Goal: Task Accomplishment & Management: Complete application form

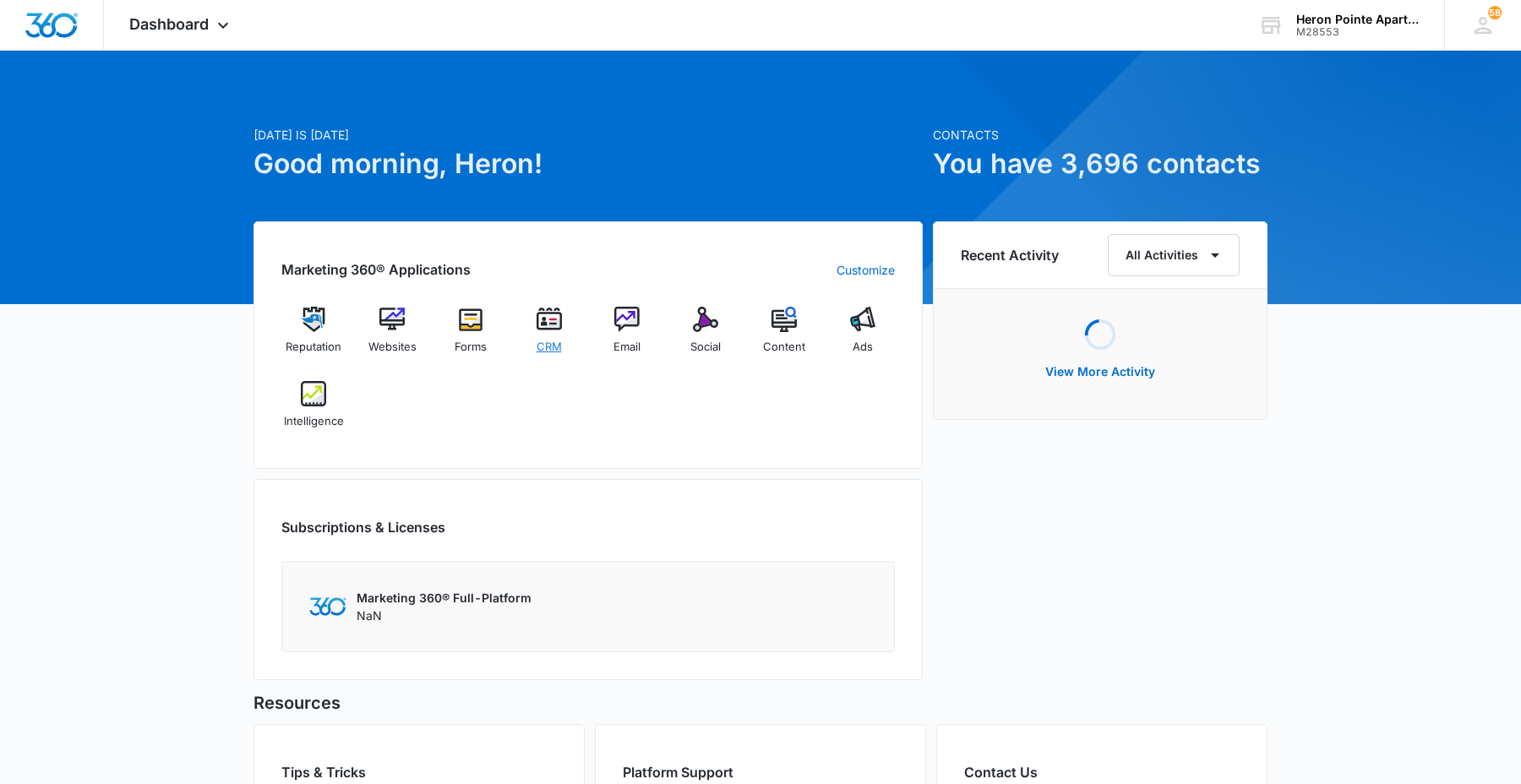
click at [558, 339] on span "CRM" at bounding box center [550, 347] width 25 height 17
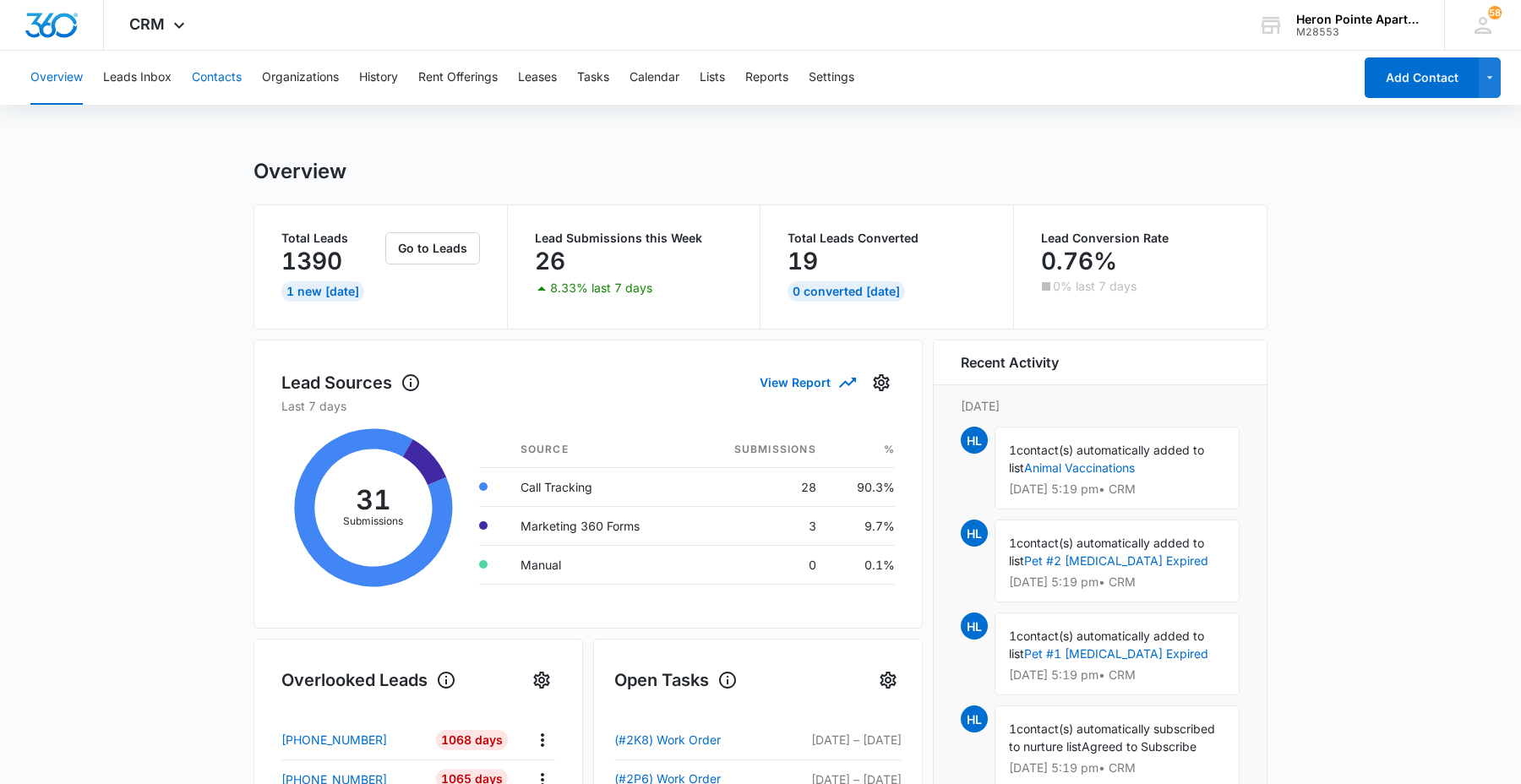
click at [200, 74] on button "Contacts" at bounding box center [216, 78] width 50 height 54
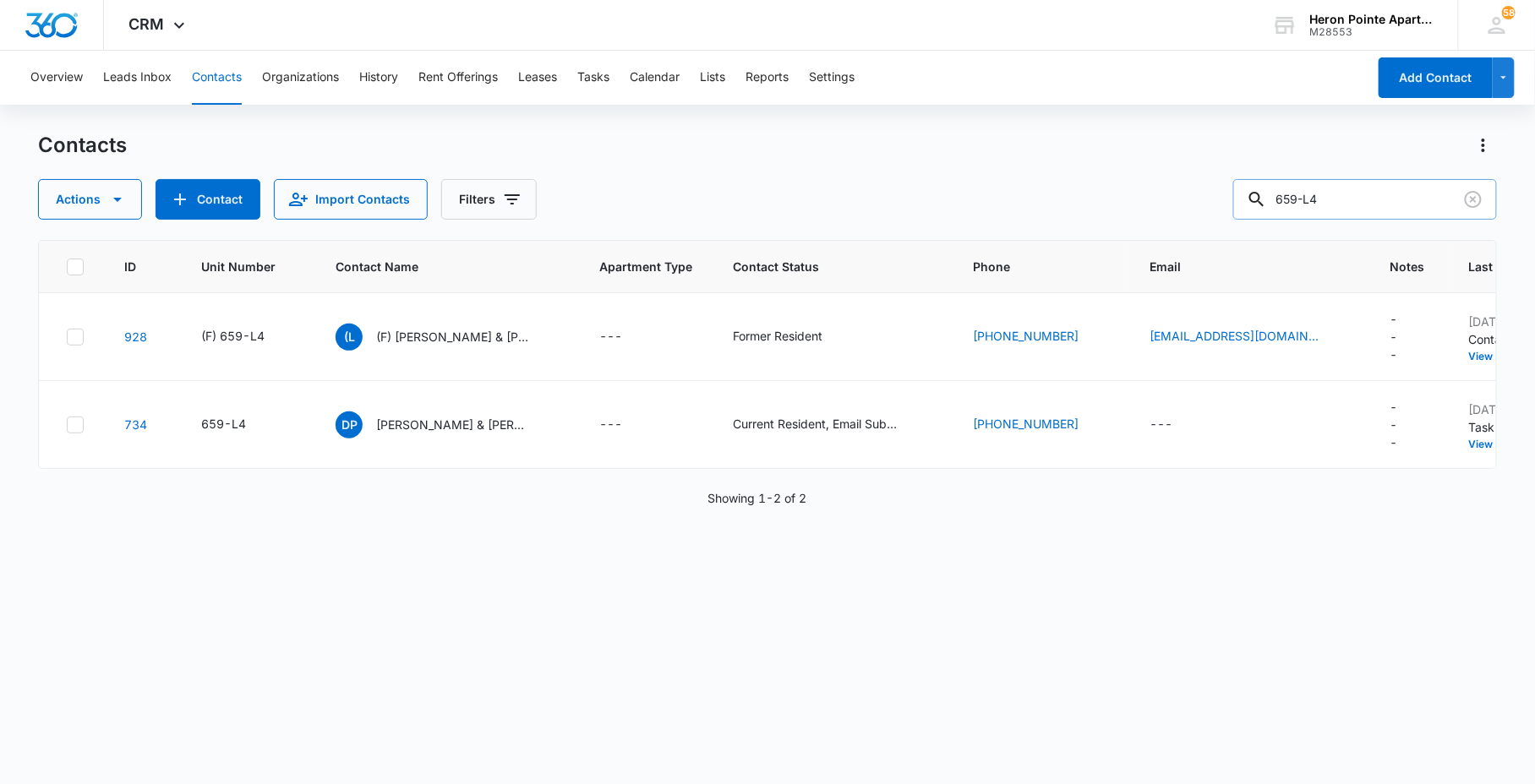
click at [1396, 207] on input "659-L4" at bounding box center [1365, 199] width 264 height 41
type input "659-2g7"
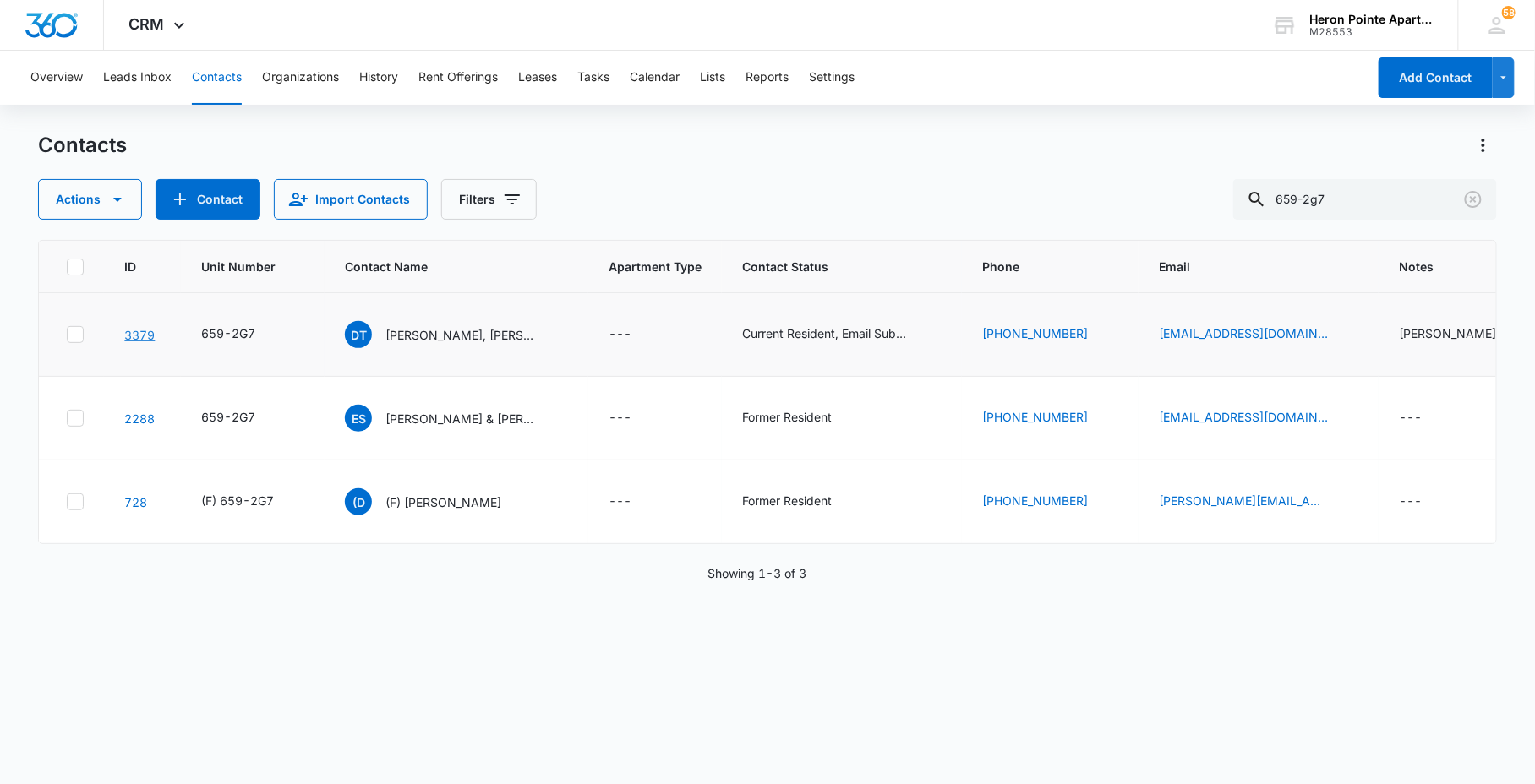
click at [136, 330] on link "3379" at bounding box center [139, 335] width 31 height 14
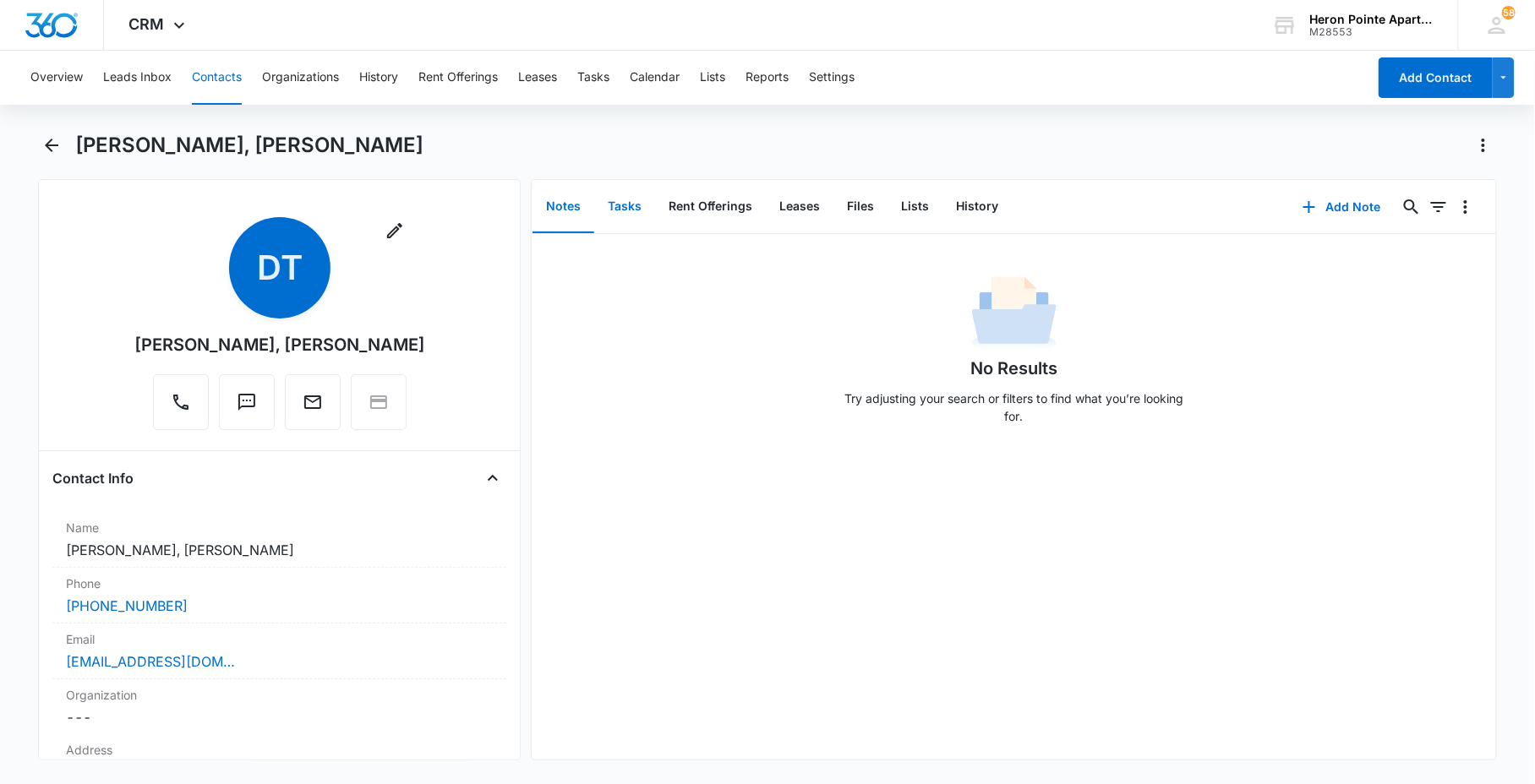
click at [627, 208] on button "Tasks" at bounding box center [624, 207] width 61 height 53
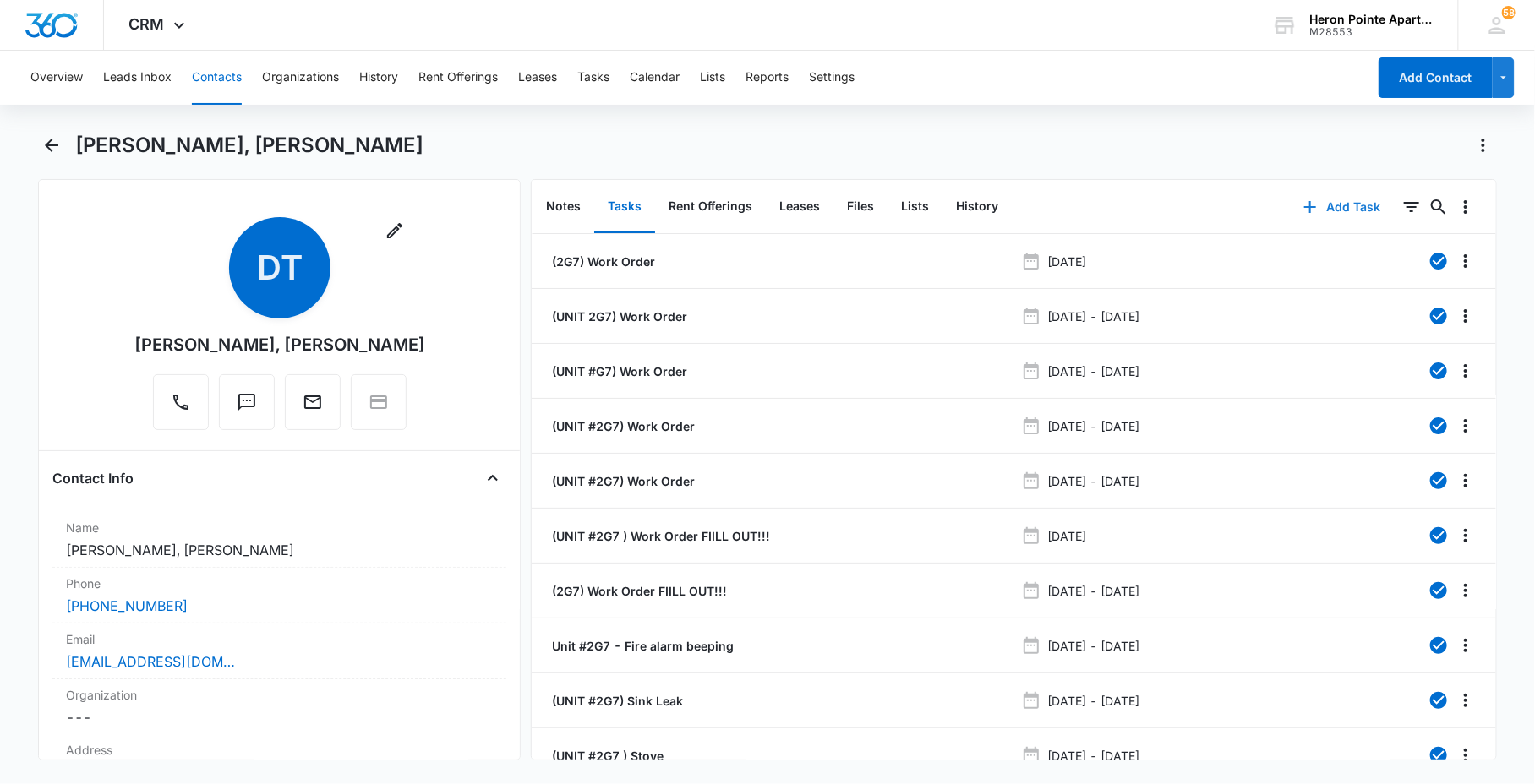
click at [1346, 203] on button "Add Task" at bounding box center [1342, 206] width 111 height 41
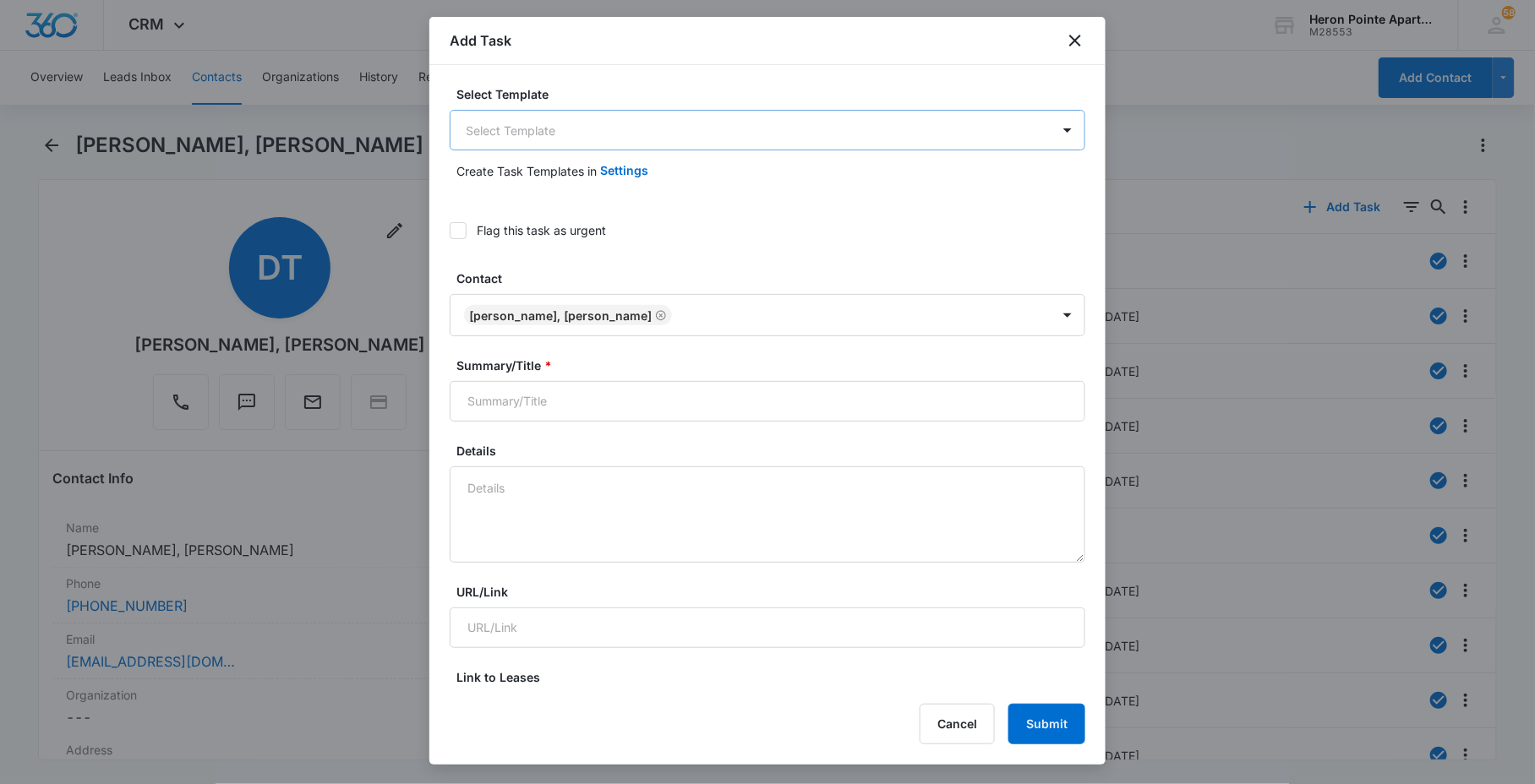
click at [755, 127] on body "CRM Apps Reputation Websites Forms CRM Email Social Content Ads Intelligence Fi…" at bounding box center [767, 392] width 1535 height 784
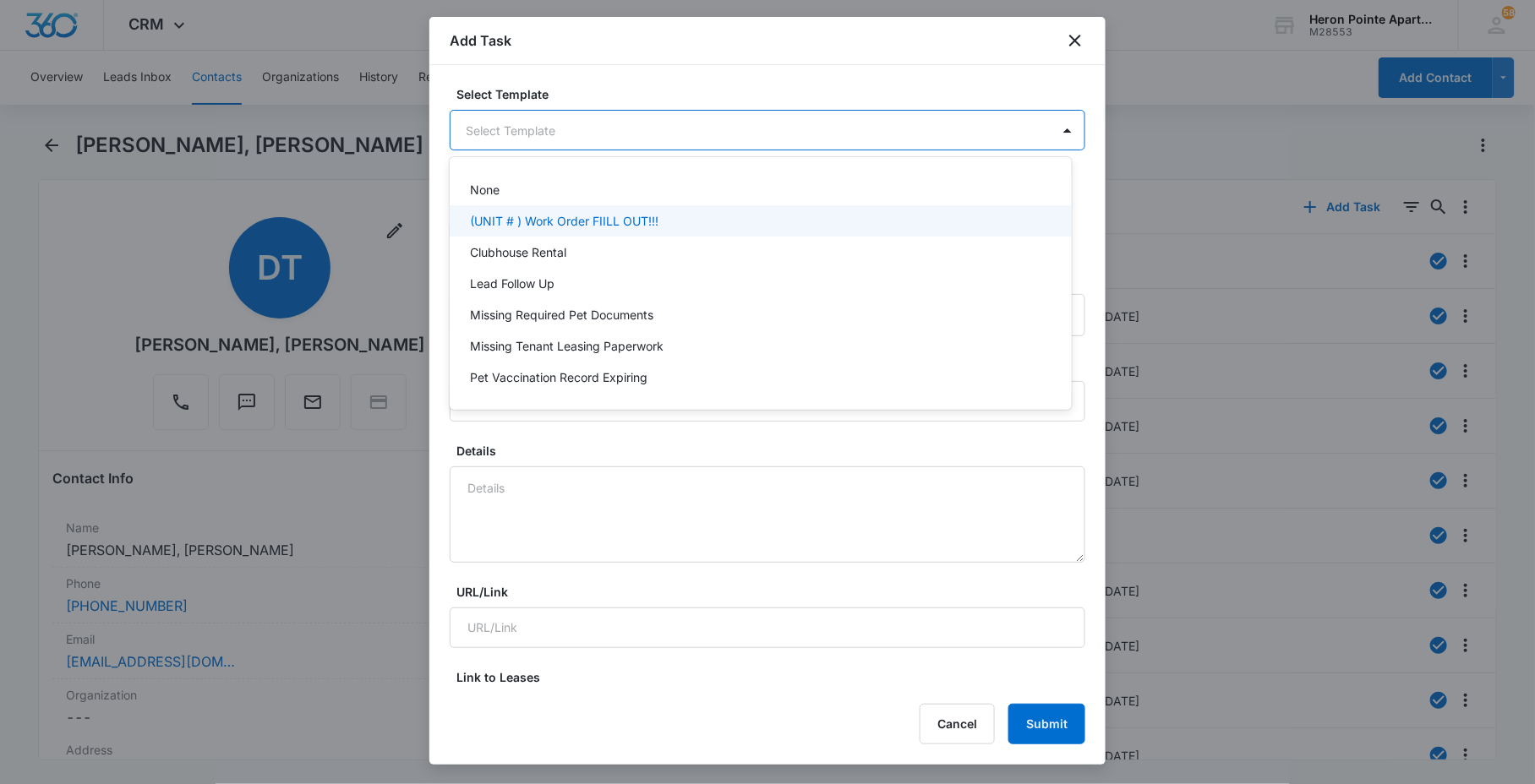
click at [703, 232] on div "(UNIT # ) Work Order FIILL OUT!!!" at bounding box center [761, 221] width 621 height 32
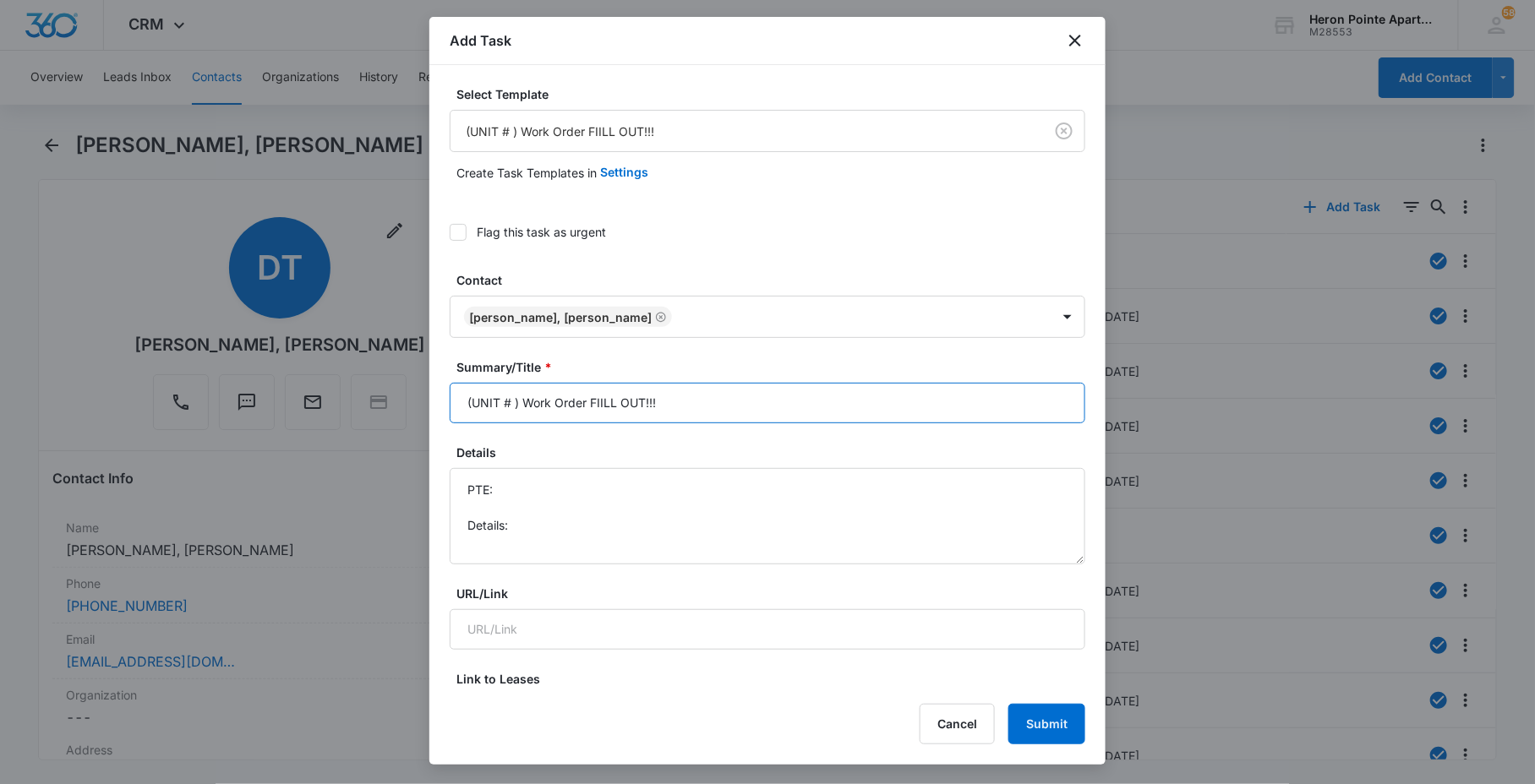
drag, startPoint x: 590, startPoint y: 409, endPoint x: 1085, endPoint y: 416, distance: 495.0
click at [804, 401] on input "(UNIT # ) Work Order FIILL OUT!!!" at bounding box center [768, 403] width 636 height 41
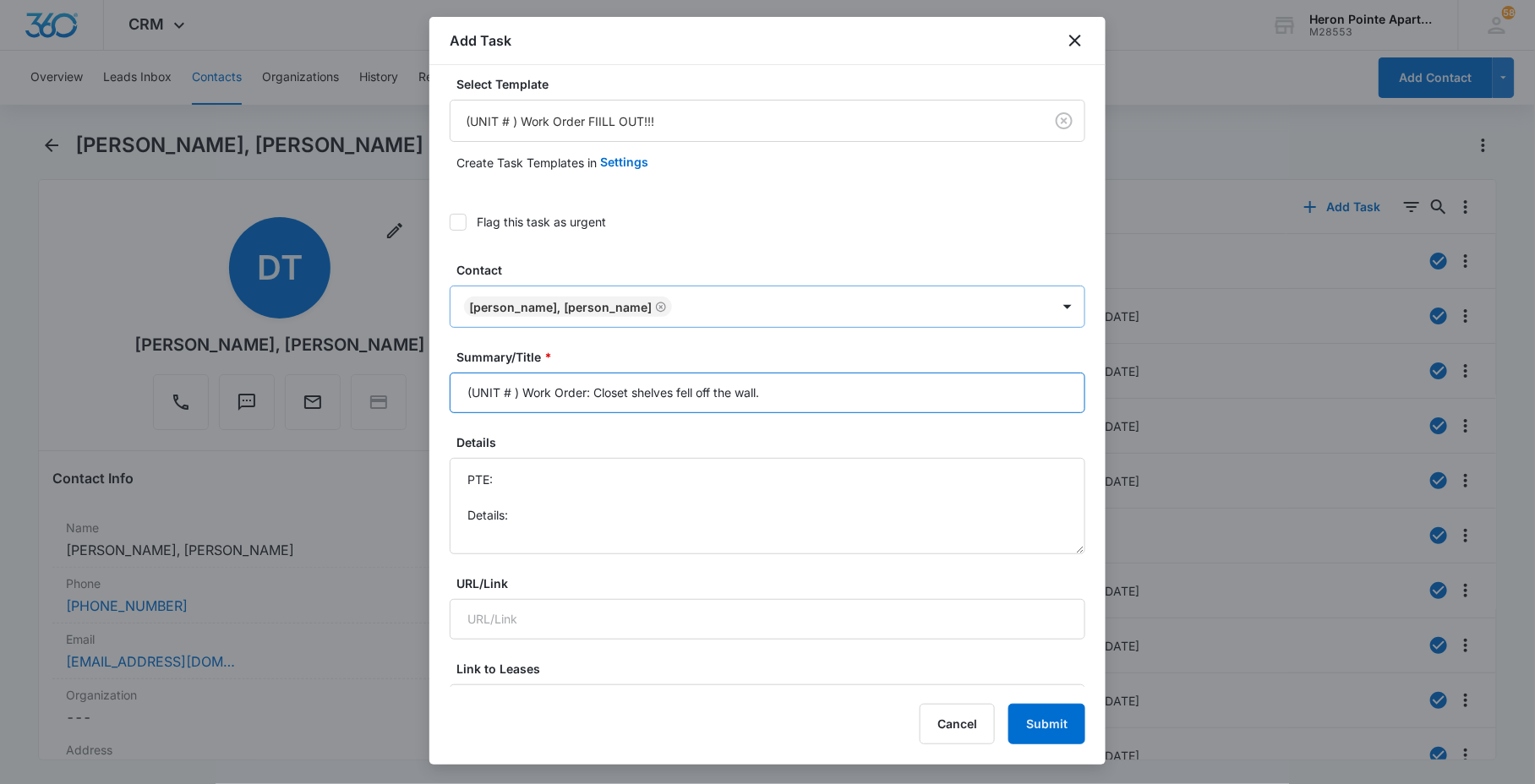
scroll to position [1, 0]
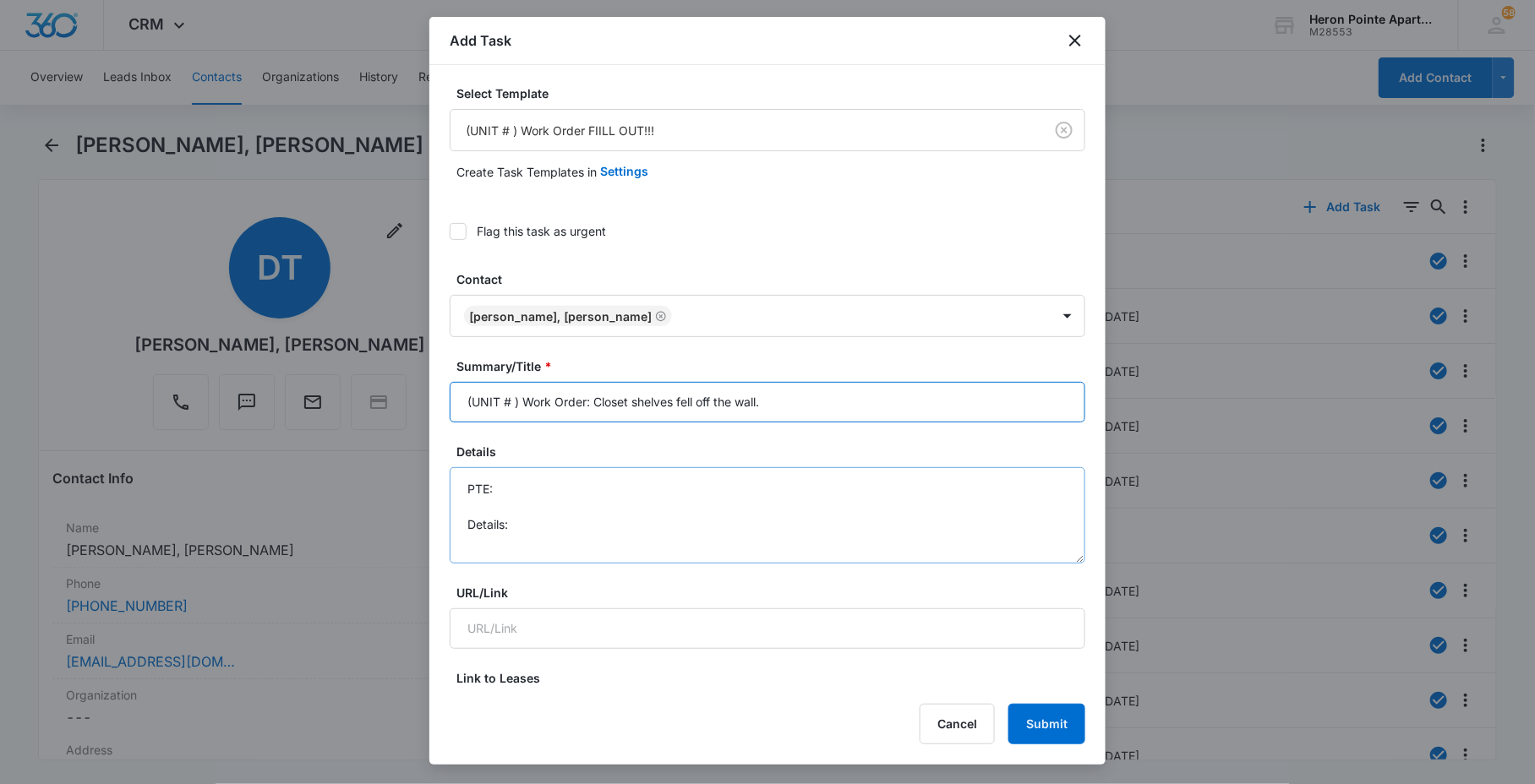
type input "(UNIT # ) Work Order: Closet shelves fell off the wall."
click at [530, 502] on textarea "PTE: Details:" at bounding box center [768, 515] width 636 height 96
drag, startPoint x: 566, startPoint y: 502, endPoint x: 464, endPoint y: 505, distance: 102.0
click at [464, 503] on textarea "PTE: [PHONE_NUMBER] Details:" at bounding box center [768, 515] width 636 height 96
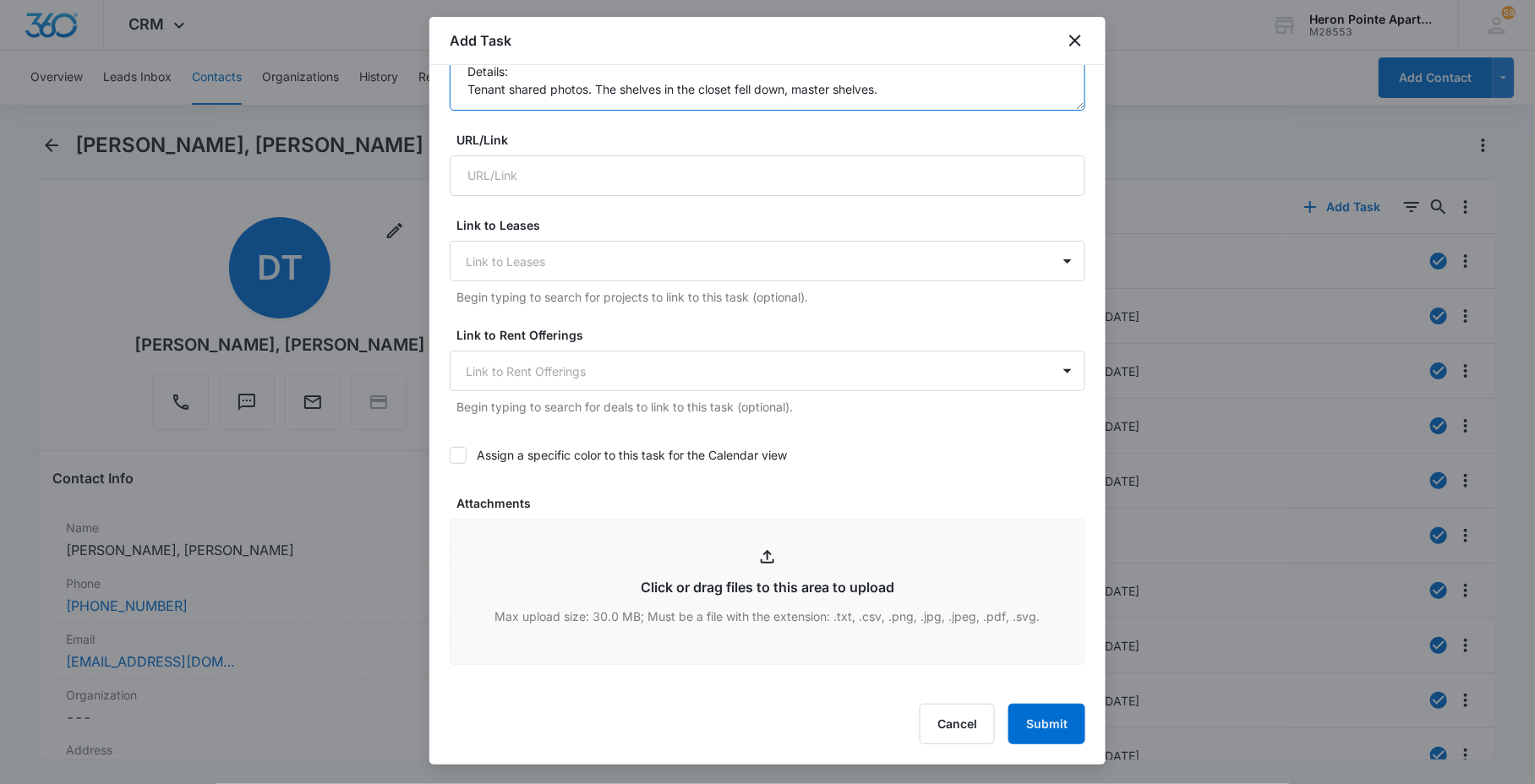
scroll to position [470, 0]
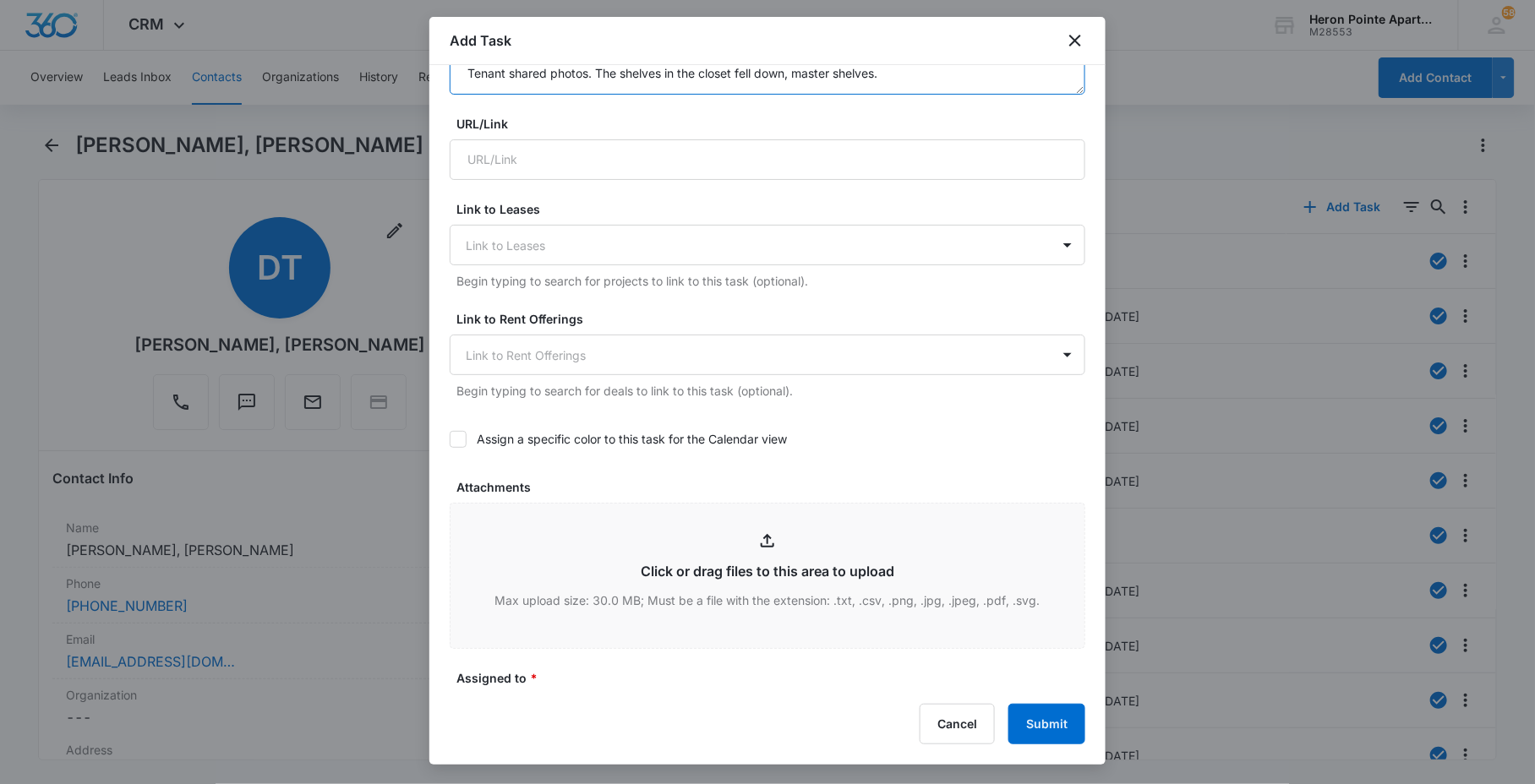
type textarea "PTE: [PHONE_NUMBER] Details: Tenant shared photos. The shelves in the closet fe…"
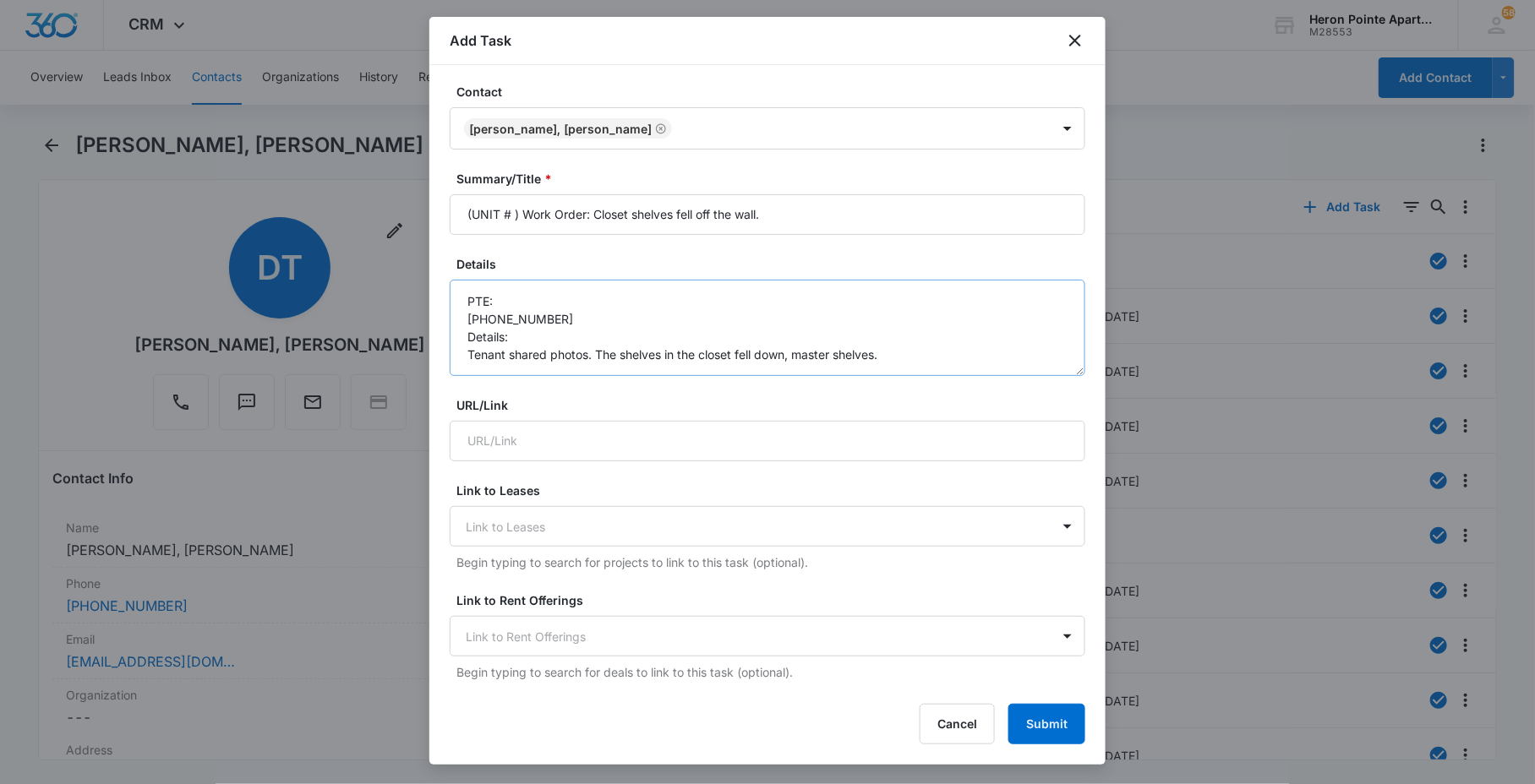
scroll to position [17, 0]
click at [1055, 260] on label "Details" at bounding box center [774, 264] width 636 height 18
click at [1055, 280] on textarea "PTE: [PHONE_NUMBER] Details: Tenant shared photos. The shelves in the closet fe…" at bounding box center [768, 328] width 636 height 96
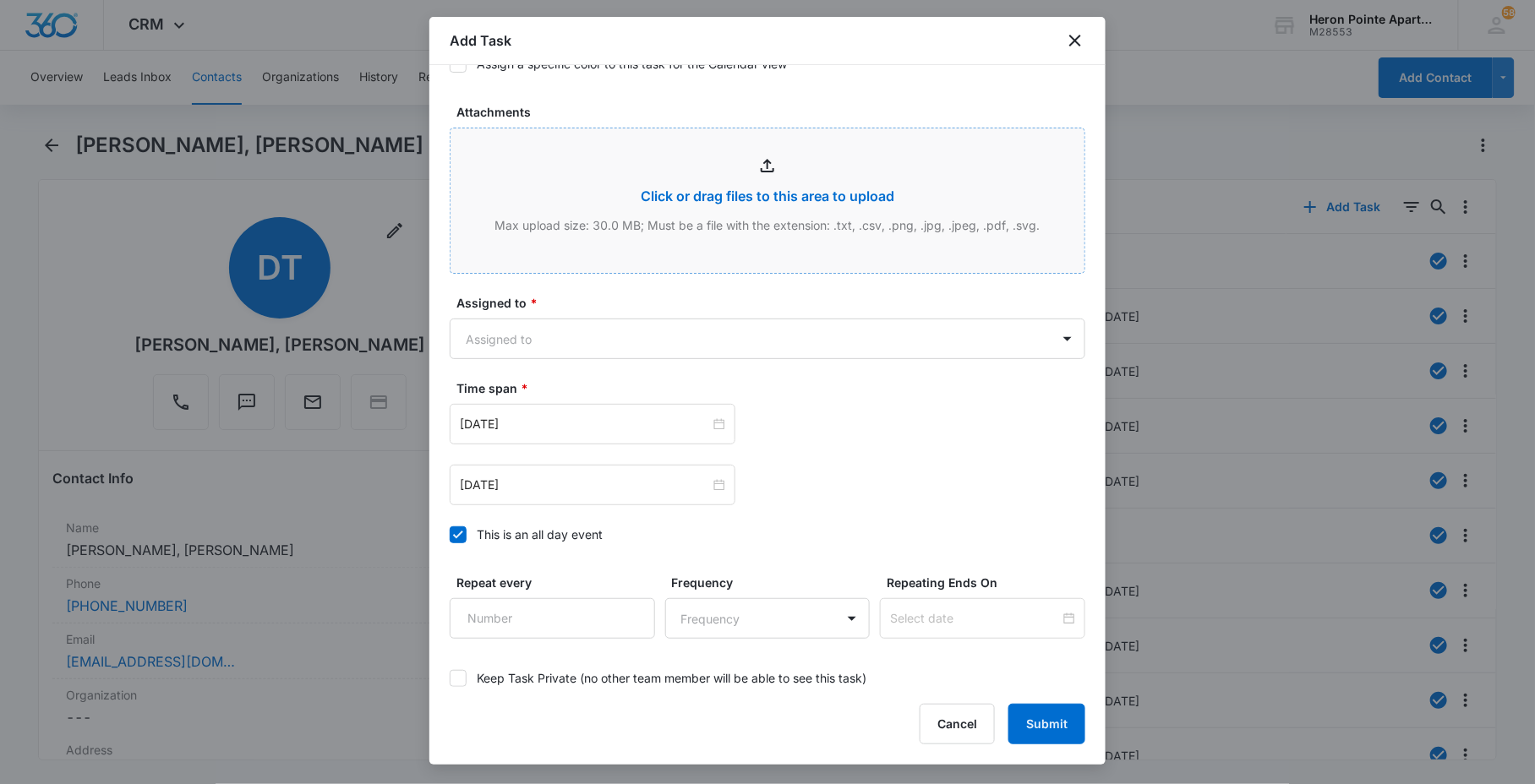
scroll to position [846, 0]
type input "C:\fakepath\Closet.docx"
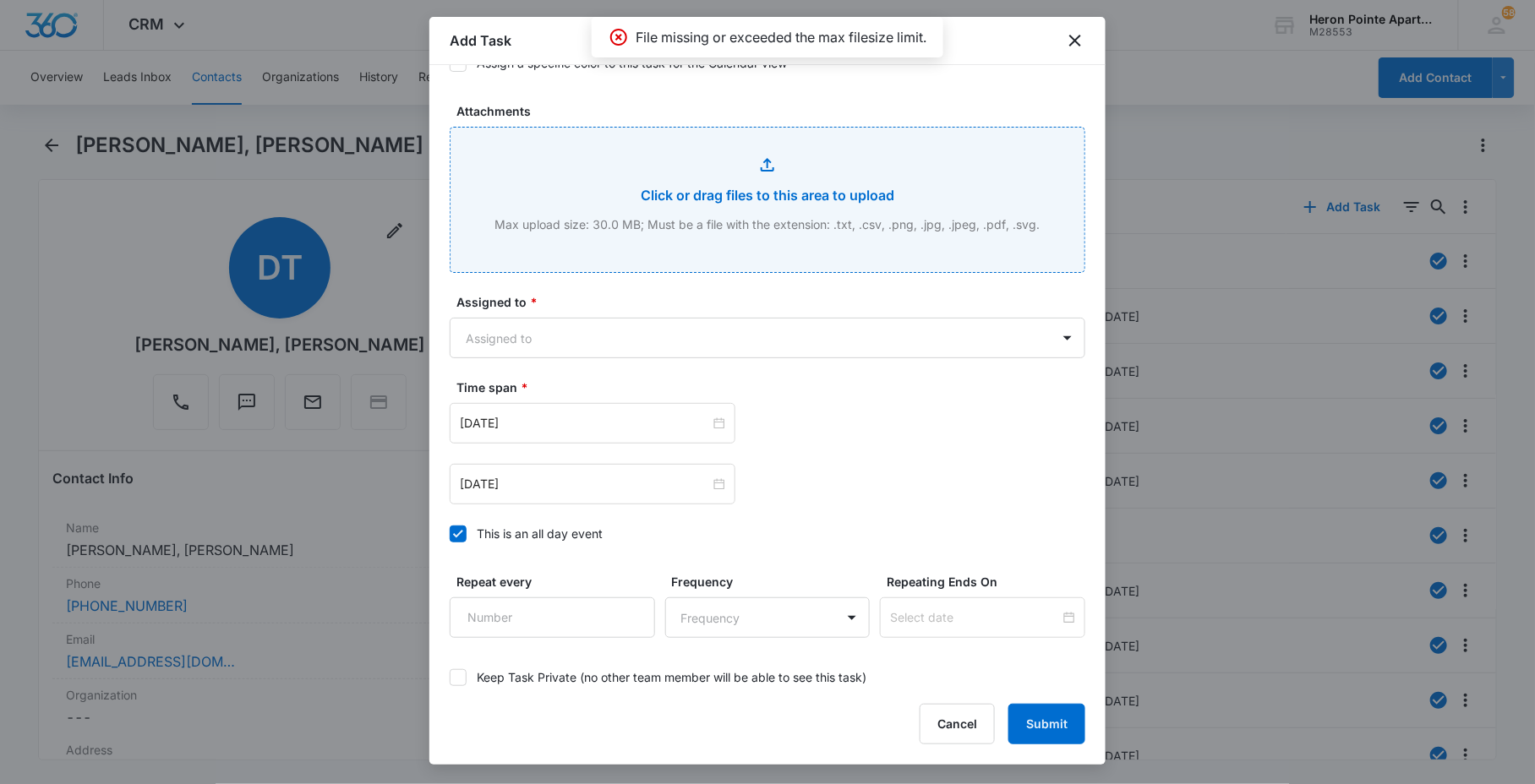
click at [850, 205] on input "Attachments" at bounding box center [768, 200] width 634 height 145
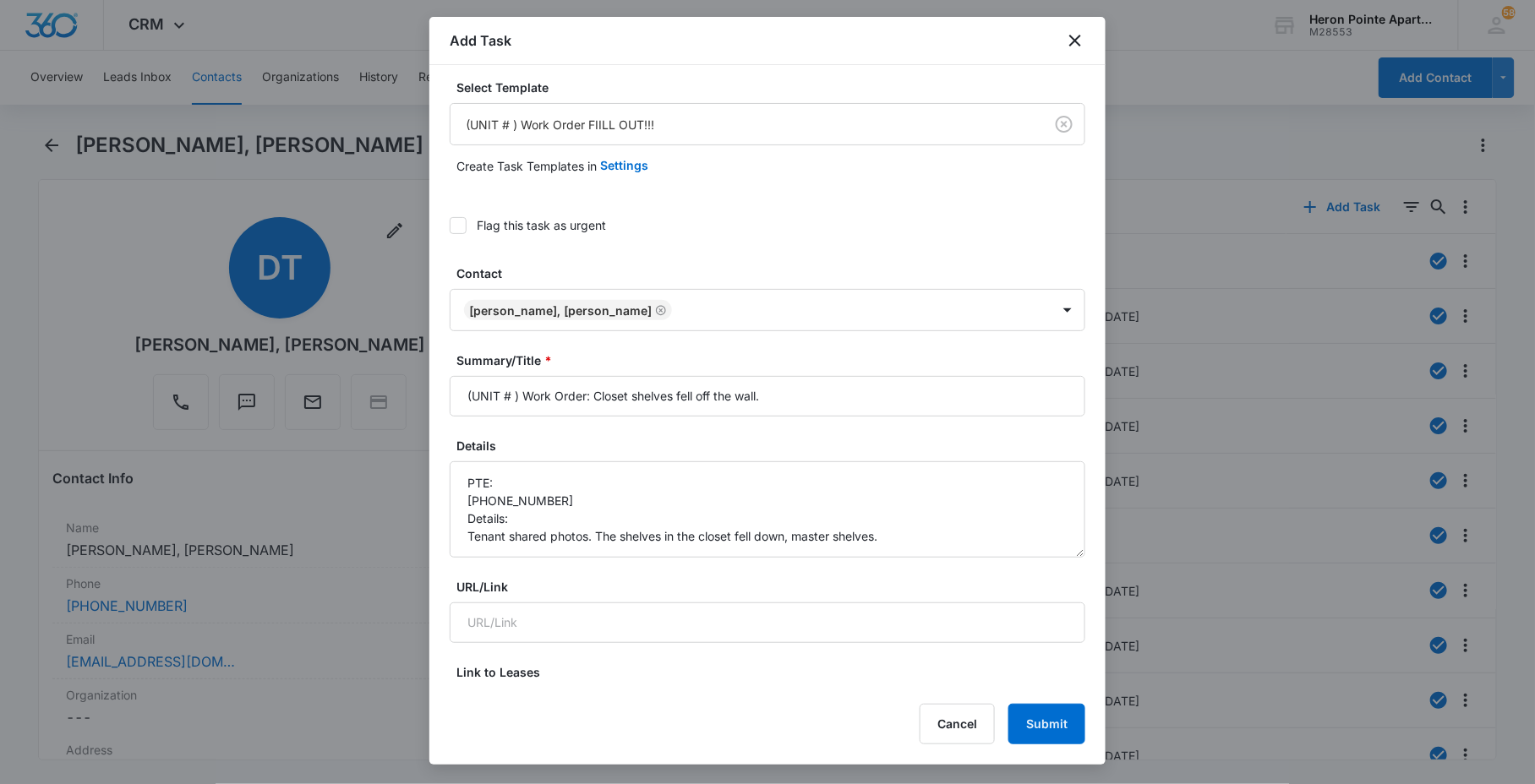
scroll to position [1, 0]
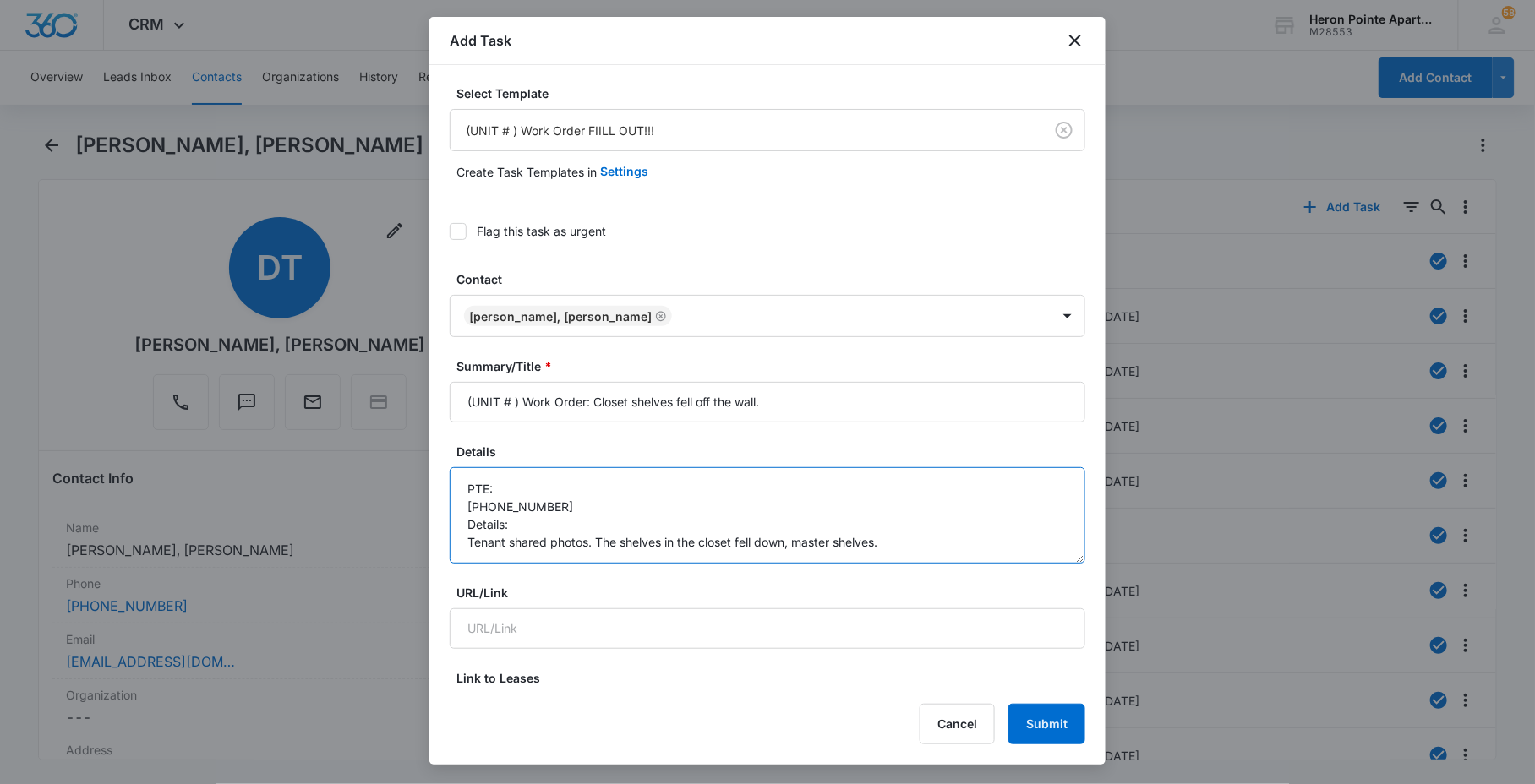
click at [939, 525] on textarea "PTE: [PHONE_NUMBER] Details: Tenant shared photos. The shelves in the closet fe…" at bounding box center [768, 515] width 636 height 96
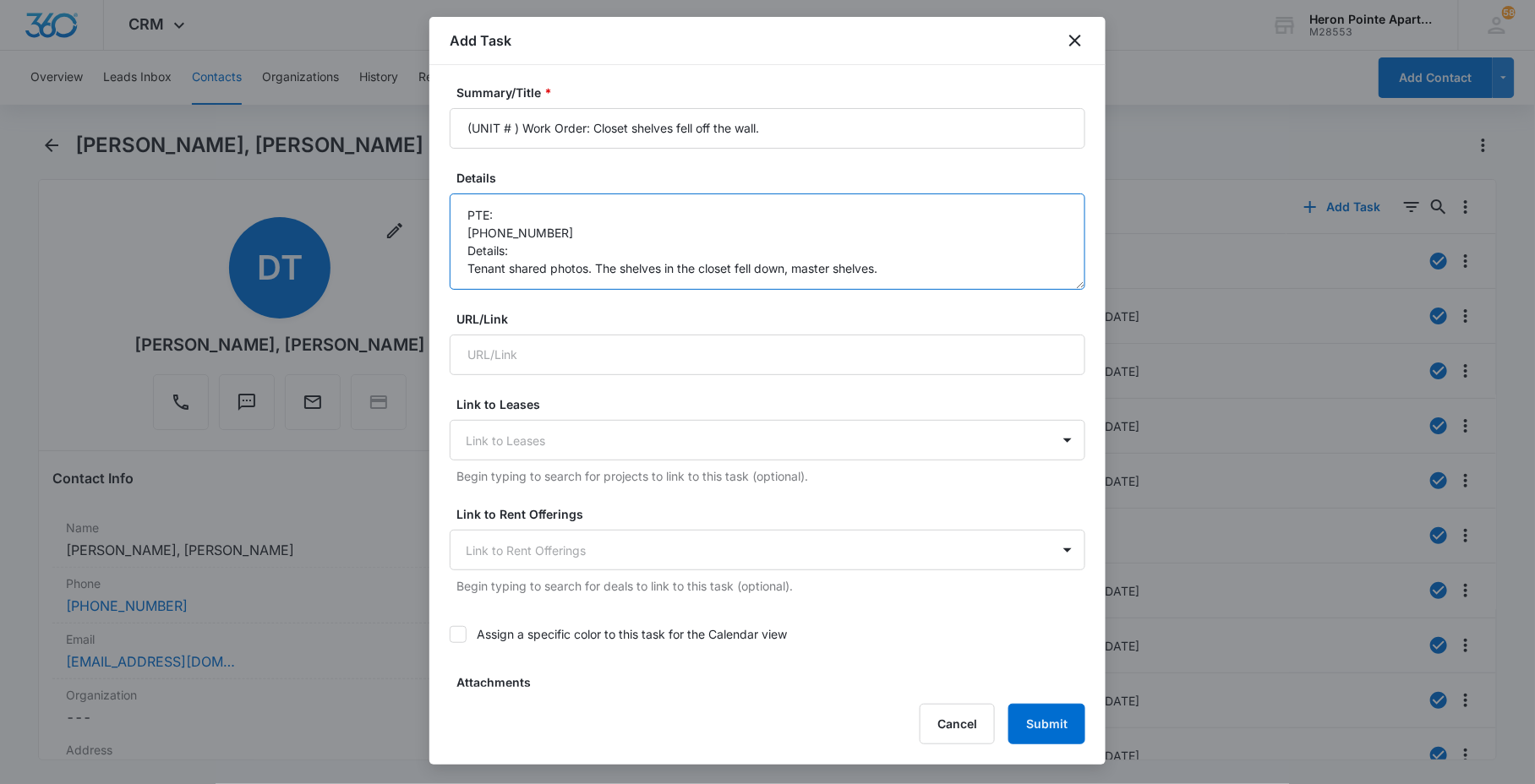
scroll to position [282, 0]
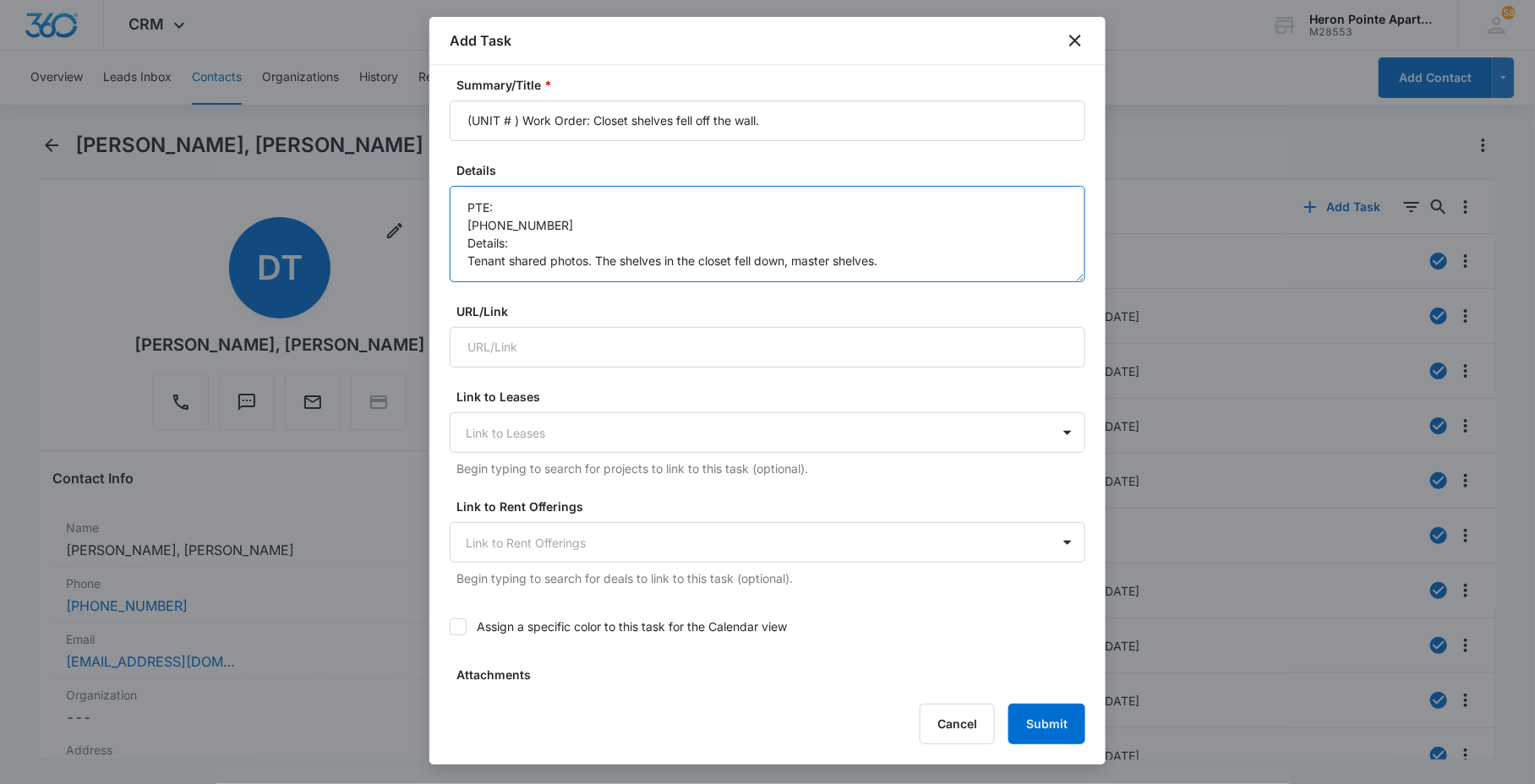
click at [865, 225] on textarea "PTE: [PHONE_NUMBER] Details: Tenant shared photos. The shelves in the closet fe…" at bounding box center [768, 234] width 636 height 96
click at [865, 224] on textarea "PTE: [PHONE_NUMBER] Details: Tenant shared photos. The shelves in the closet fe…" at bounding box center [768, 234] width 636 height 96
click at [855, 242] on textarea "PTE: [PHONE_NUMBER] Details: Tenant shared photos. The shelves in the closet fe…" at bounding box center [768, 234] width 636 height 96
click at [855, 243] on textarea "PTE: [PHONE_NUMBER] Details: Tenant shared photos. The shelves in the closet fe…" at bounding box center [768, 234] width 636 height 96
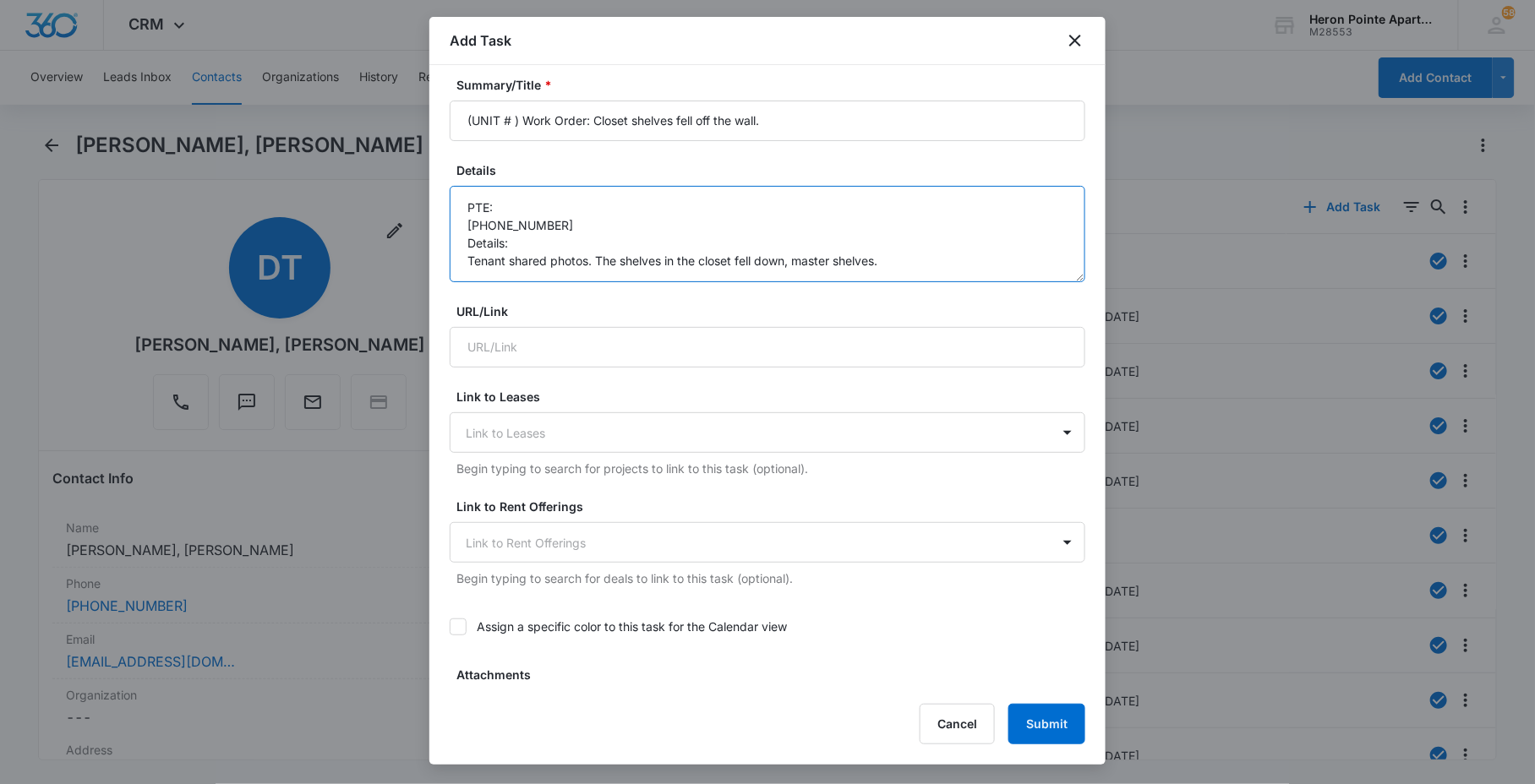
click at [855, 243] on textarea "PTE: [PHONE_NUMBER] Details: Tenant shared photos. The shelves in the closet fe…" at bounding box center [768, 234] width 636 height 96
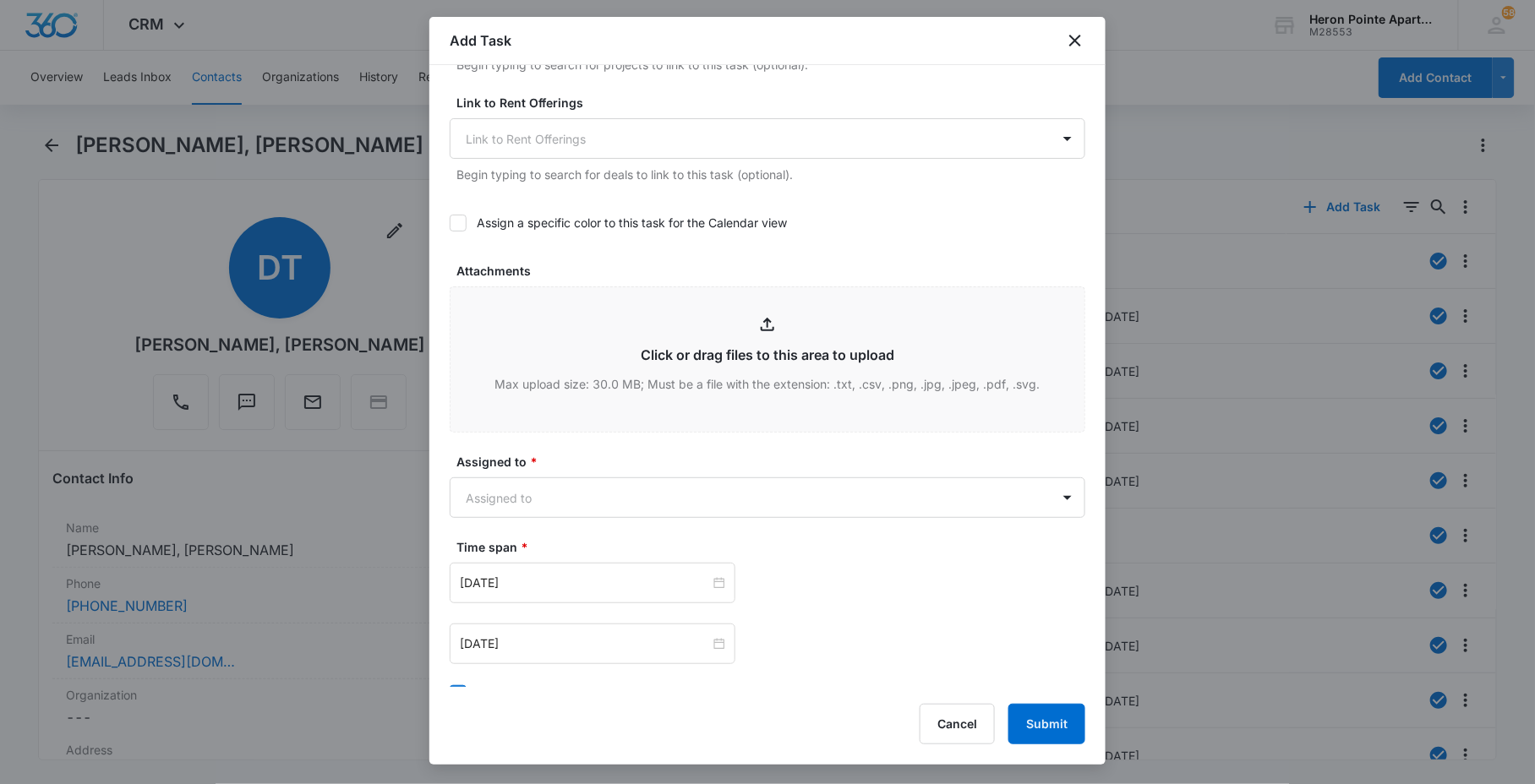
scroll to position [846, 0]
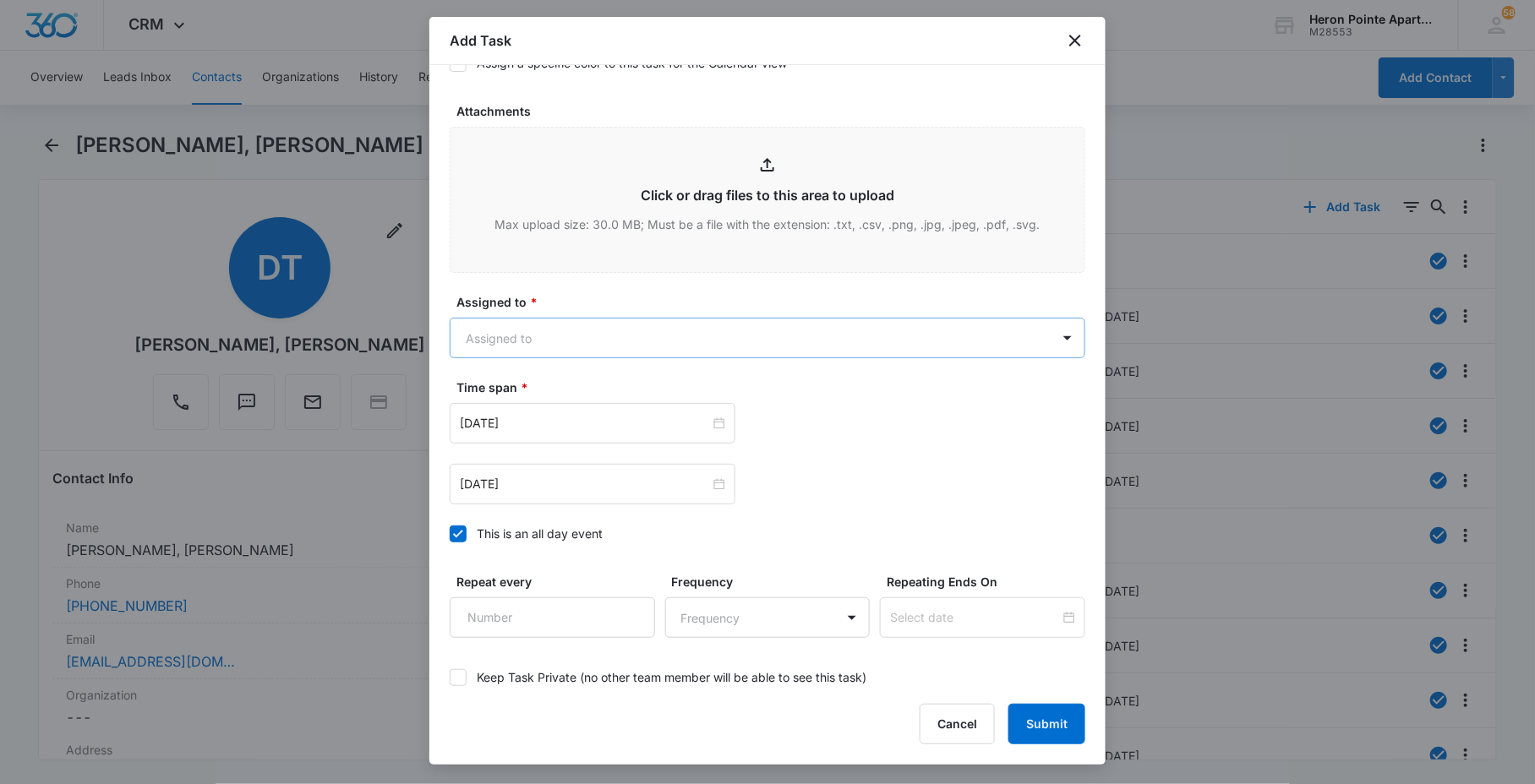
type textarea "PTE: [PHONE_NUMBER] Details: Tenant shared photos. The shelves in the closet fe…"
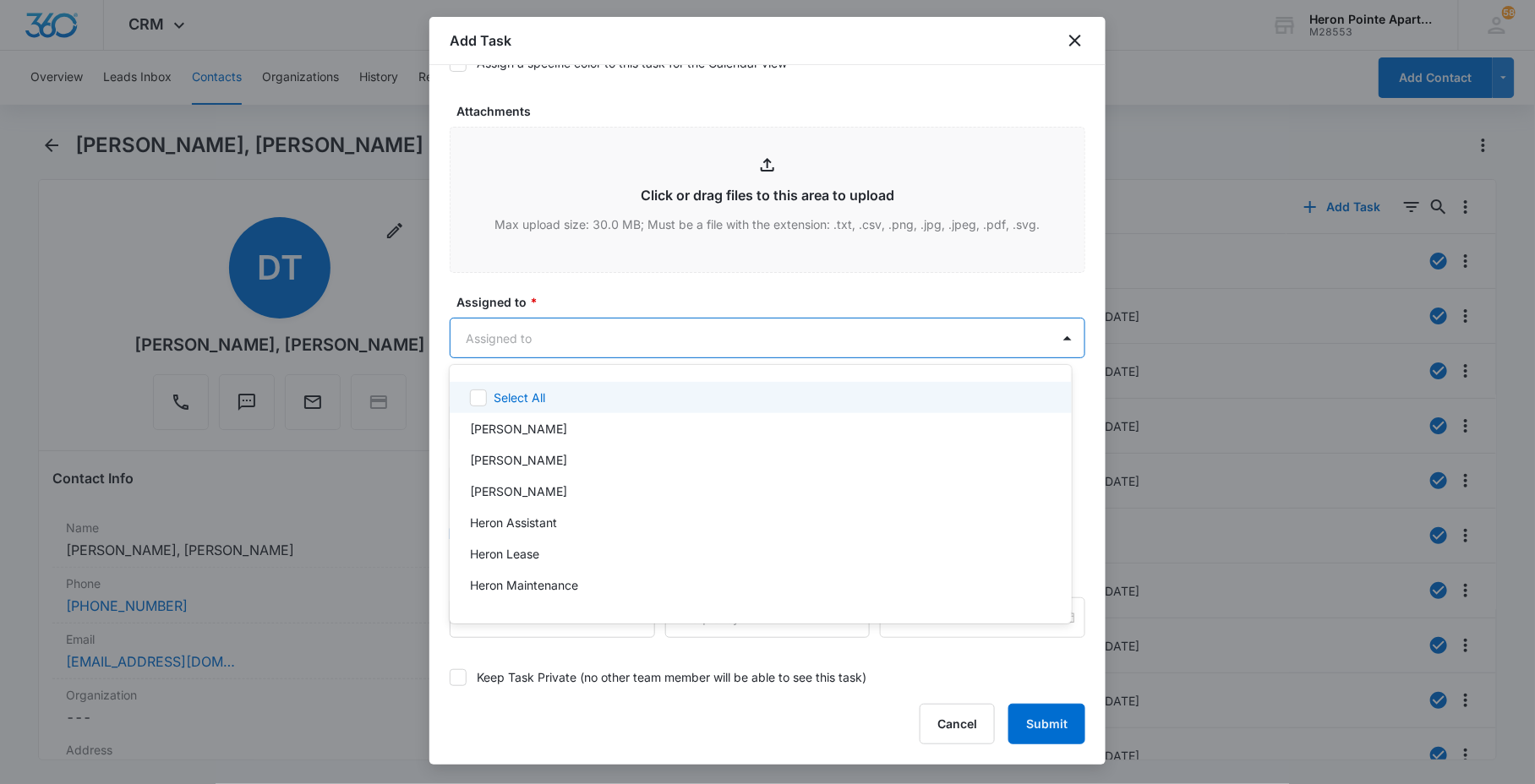
click at [526, 345] on body "CRM Apps Reputation Websites Forms CRM Email Social Content Ads Intelligence Fi…" at bounding box center [767, 392] width 1535 height 784
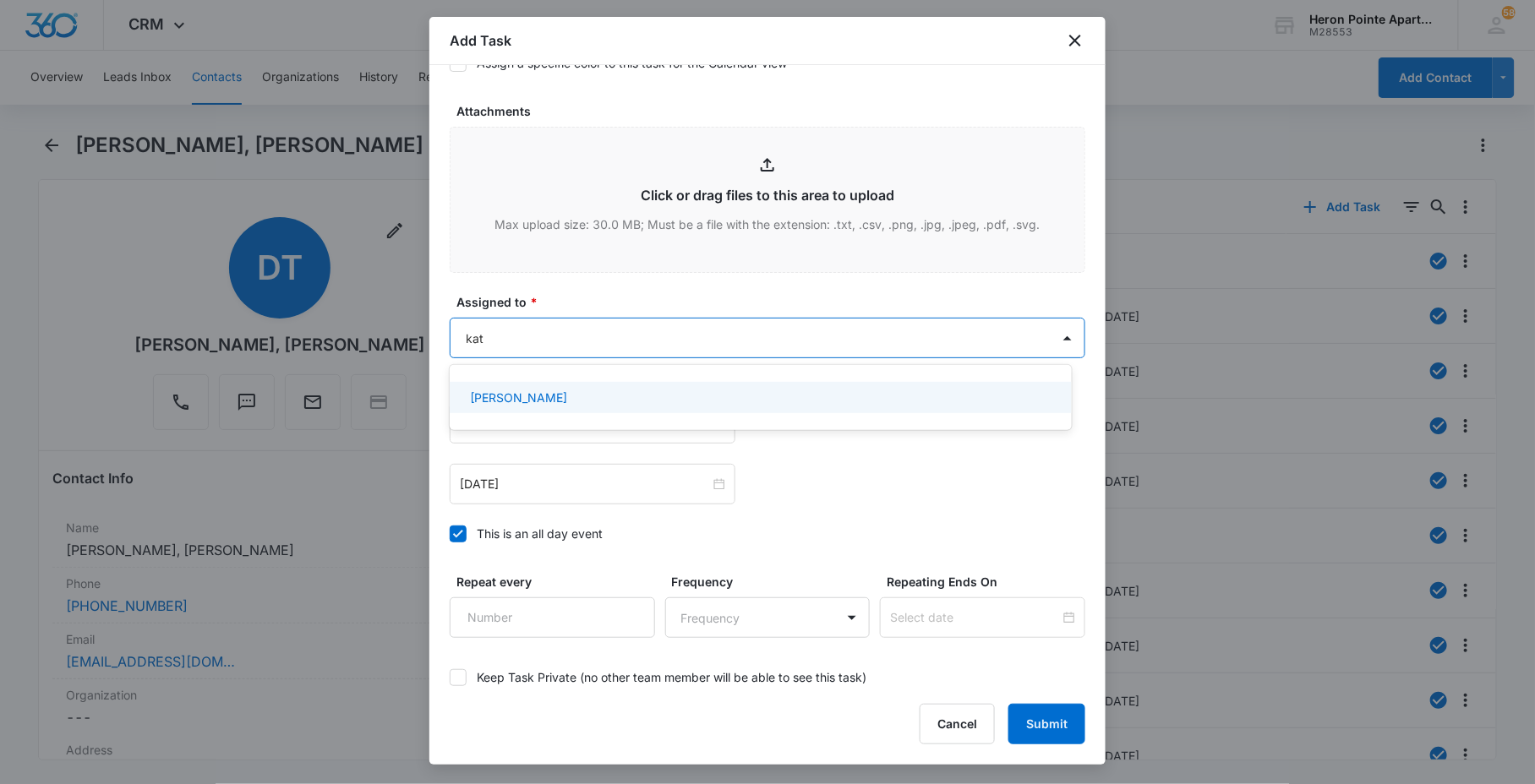
type input "[DEMOGRAPHIC_DATA]"
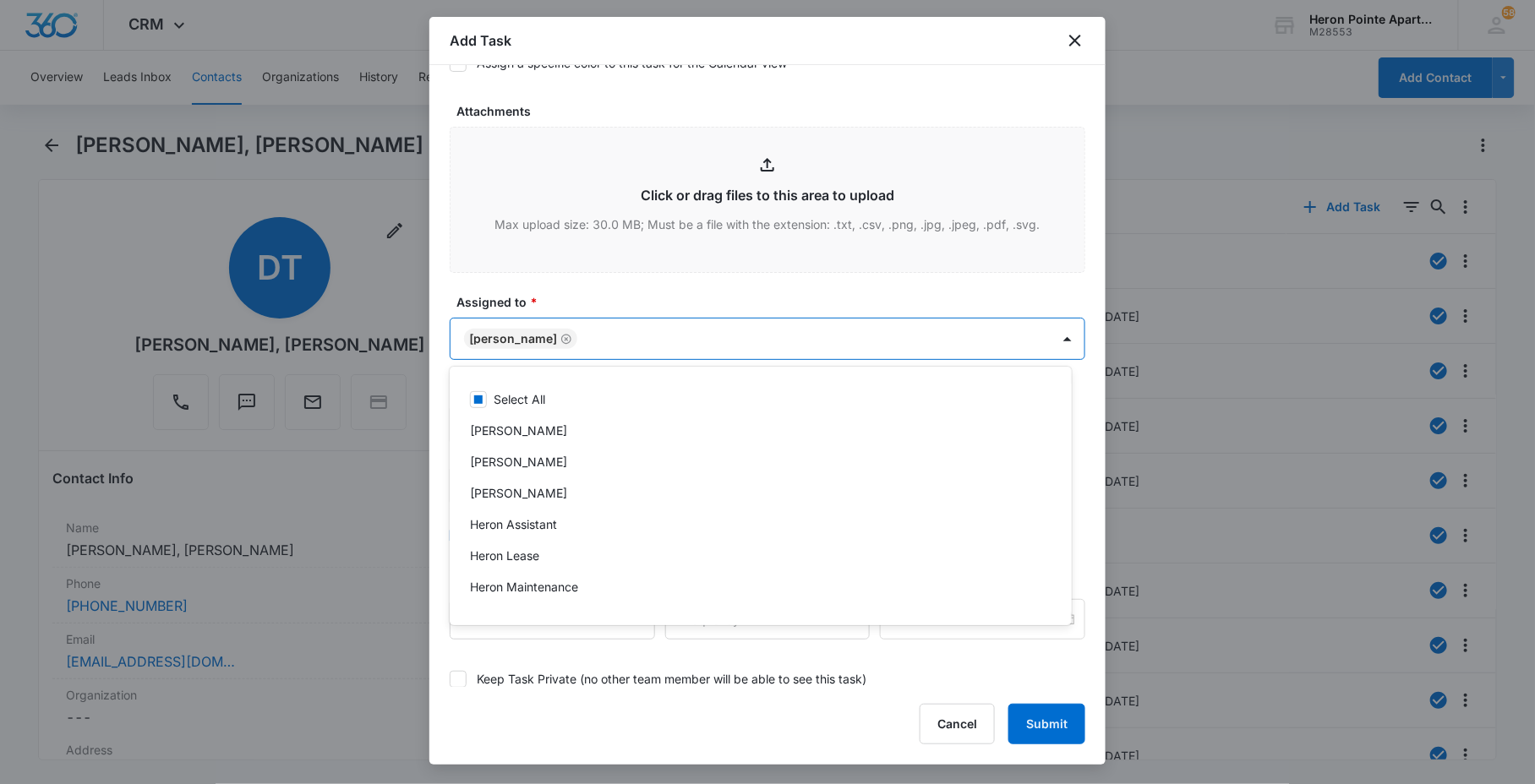
click at [620, 311] on div at bounding box center [767, 392] width 1535 height 784
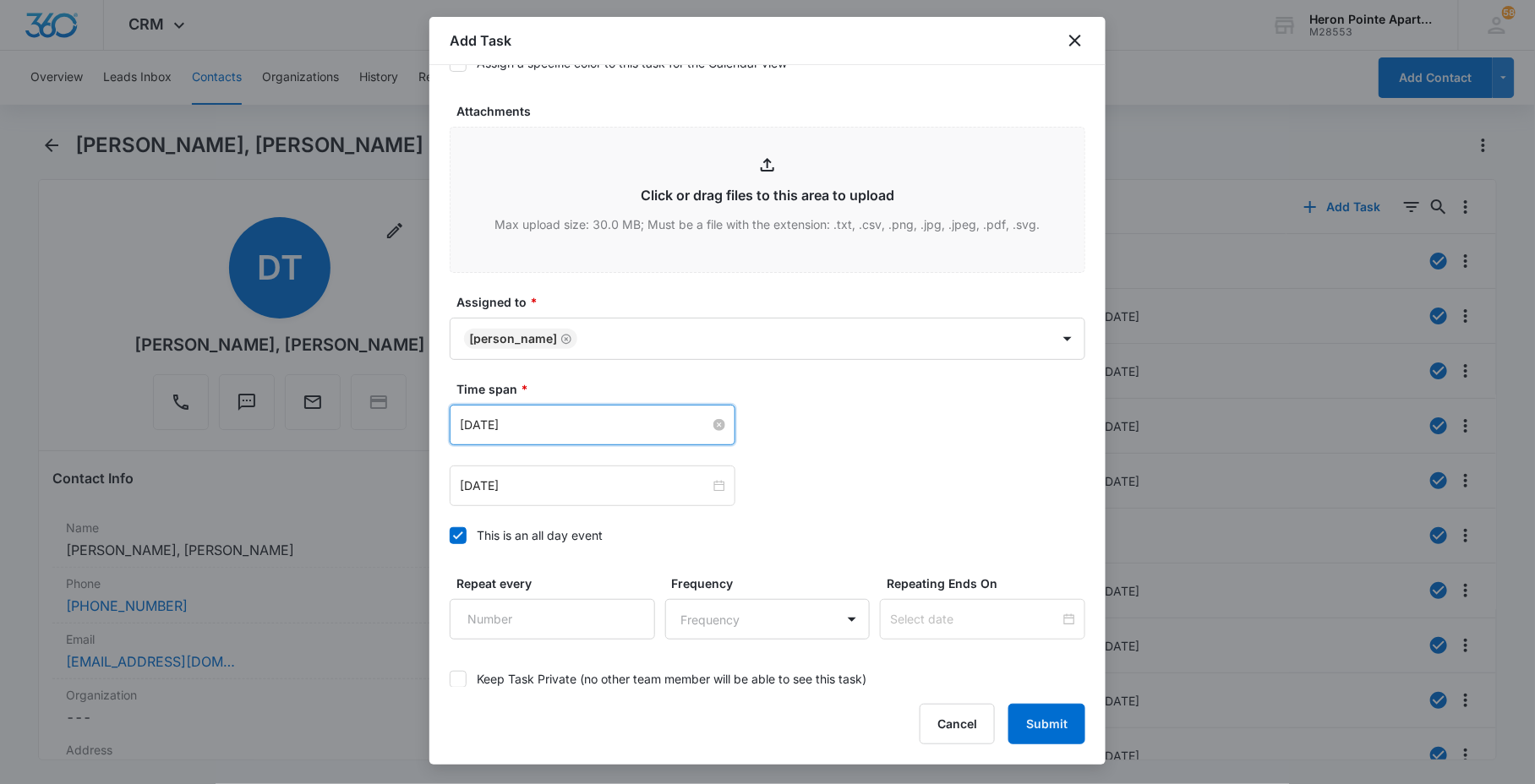
click at [611, 431] on input "[DATE]" at bounding box center [585, 425] width 250 height 19
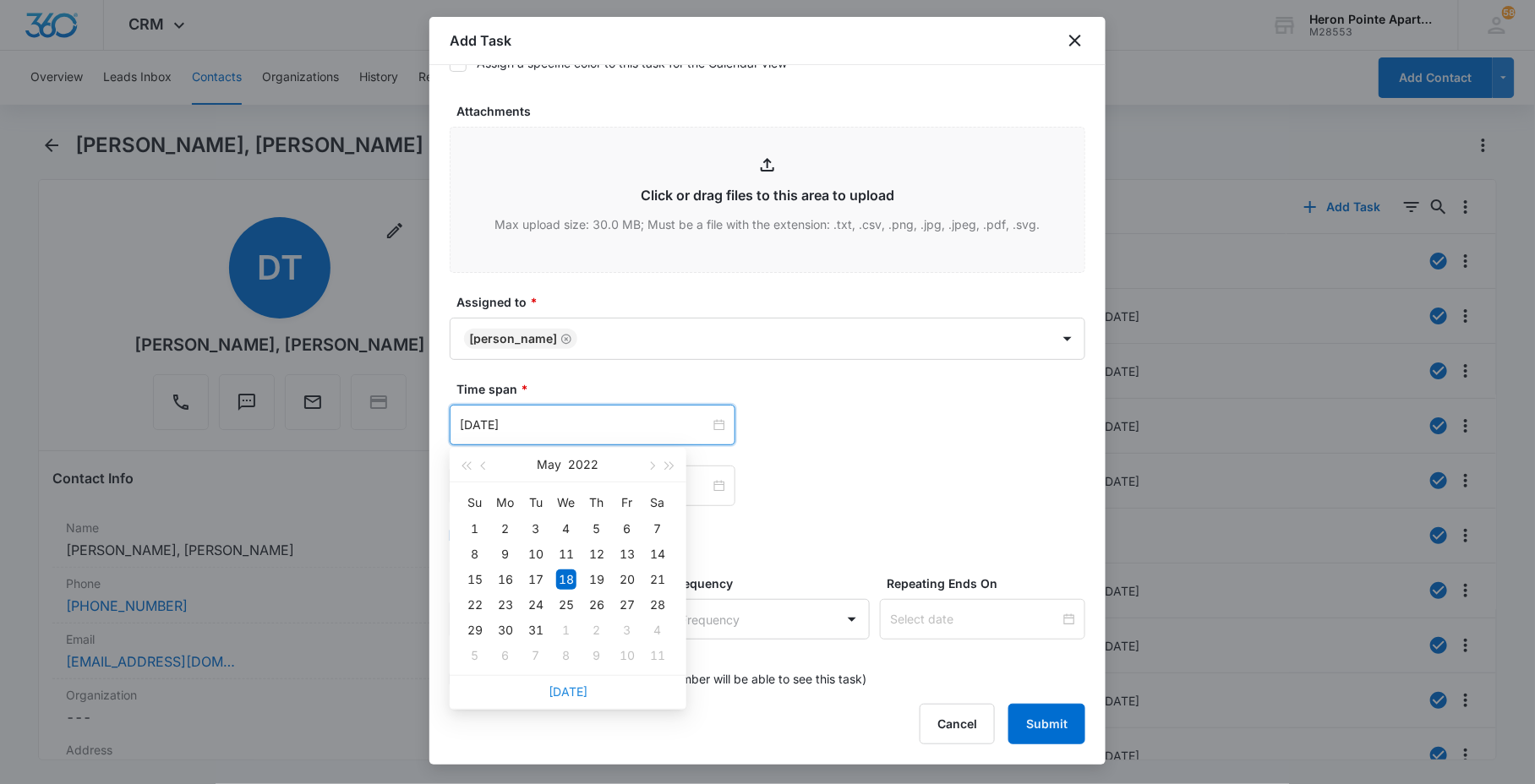
click at [572, 697] on link "[DATE]" at bounding box center [568, 692] width 39 height 14
type input "[DATE]"
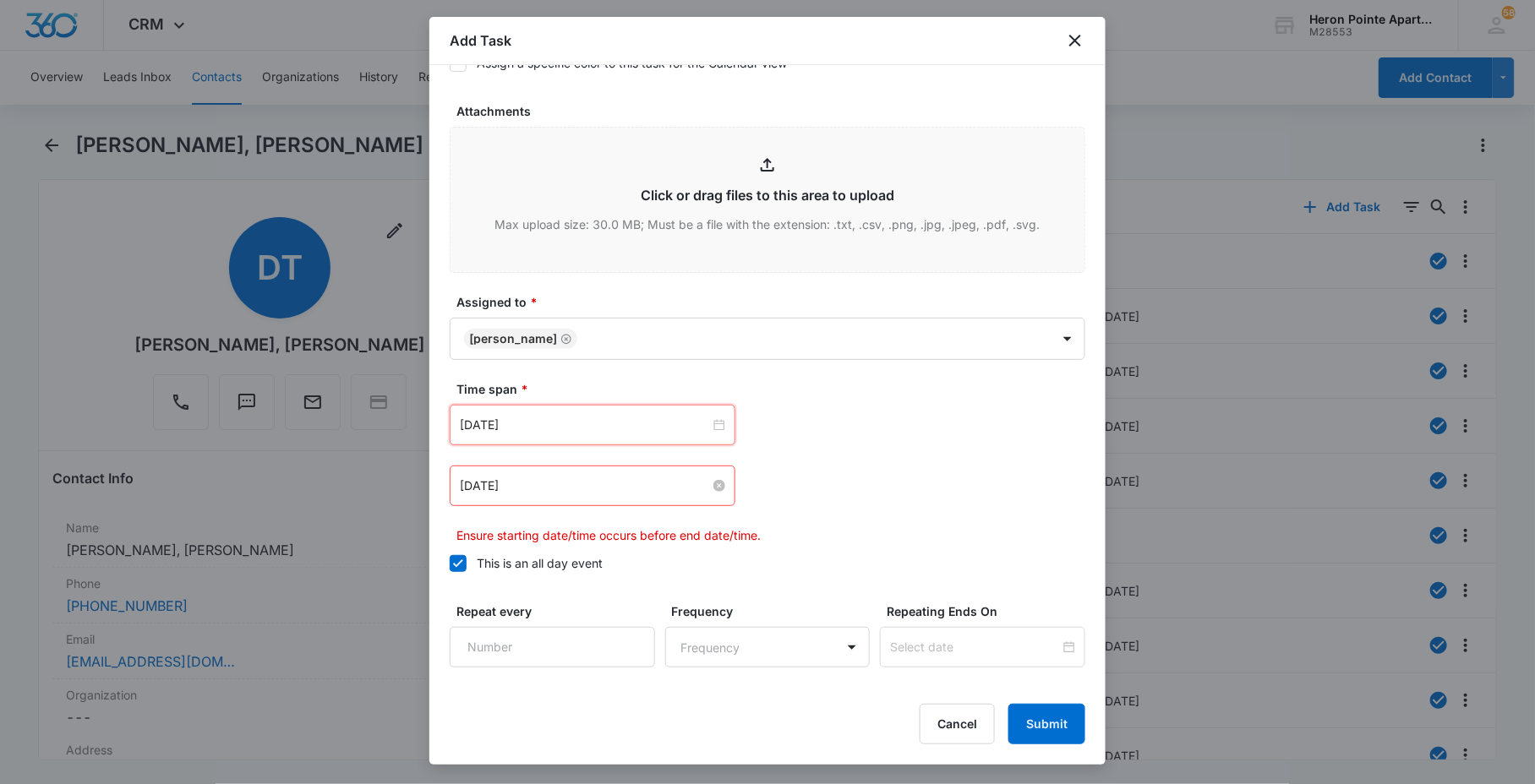
click at [588, 483] on input "[DATE]" at bounding box center [585, 486] width 250 height 19
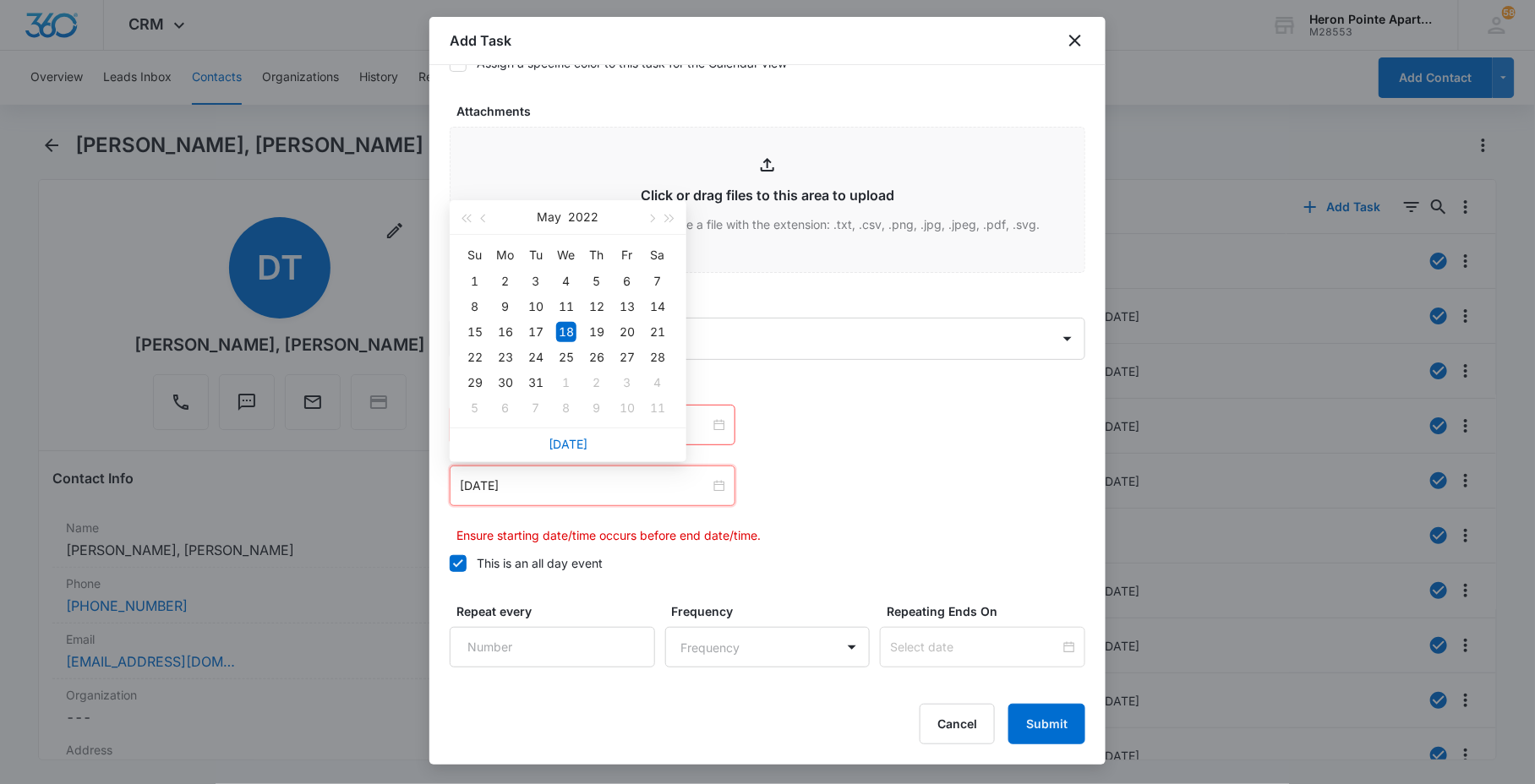
click at [567, 451] on div "[DATE]" at bounding box center [568, 444] width 236 height 33
click at [576, 439] on link "[DATE]" at bounding box center [568, 445] width 39 height 14
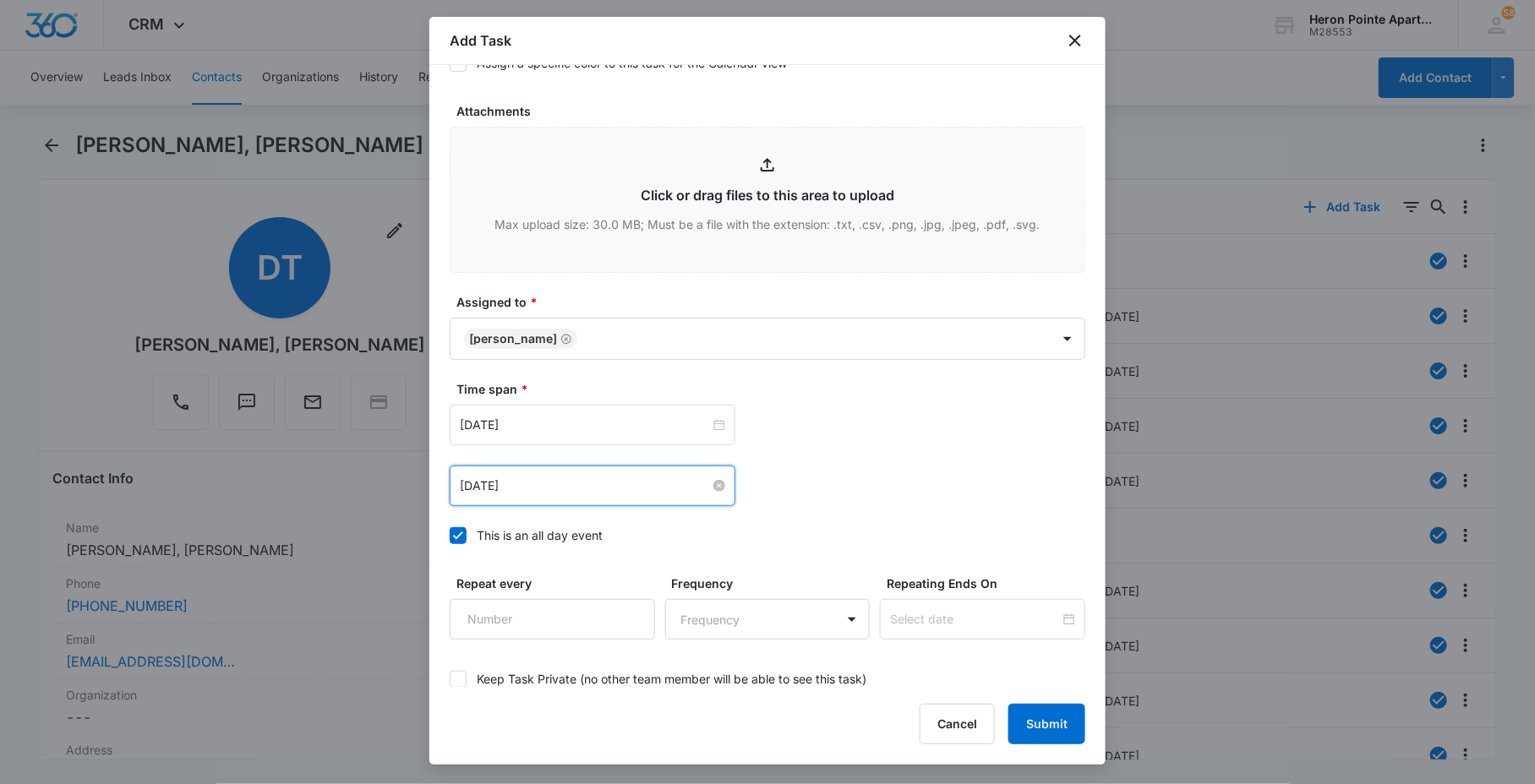
click at [576, 478] on input "[DATE]" at bounding box center [585, 486] width 250 height 19
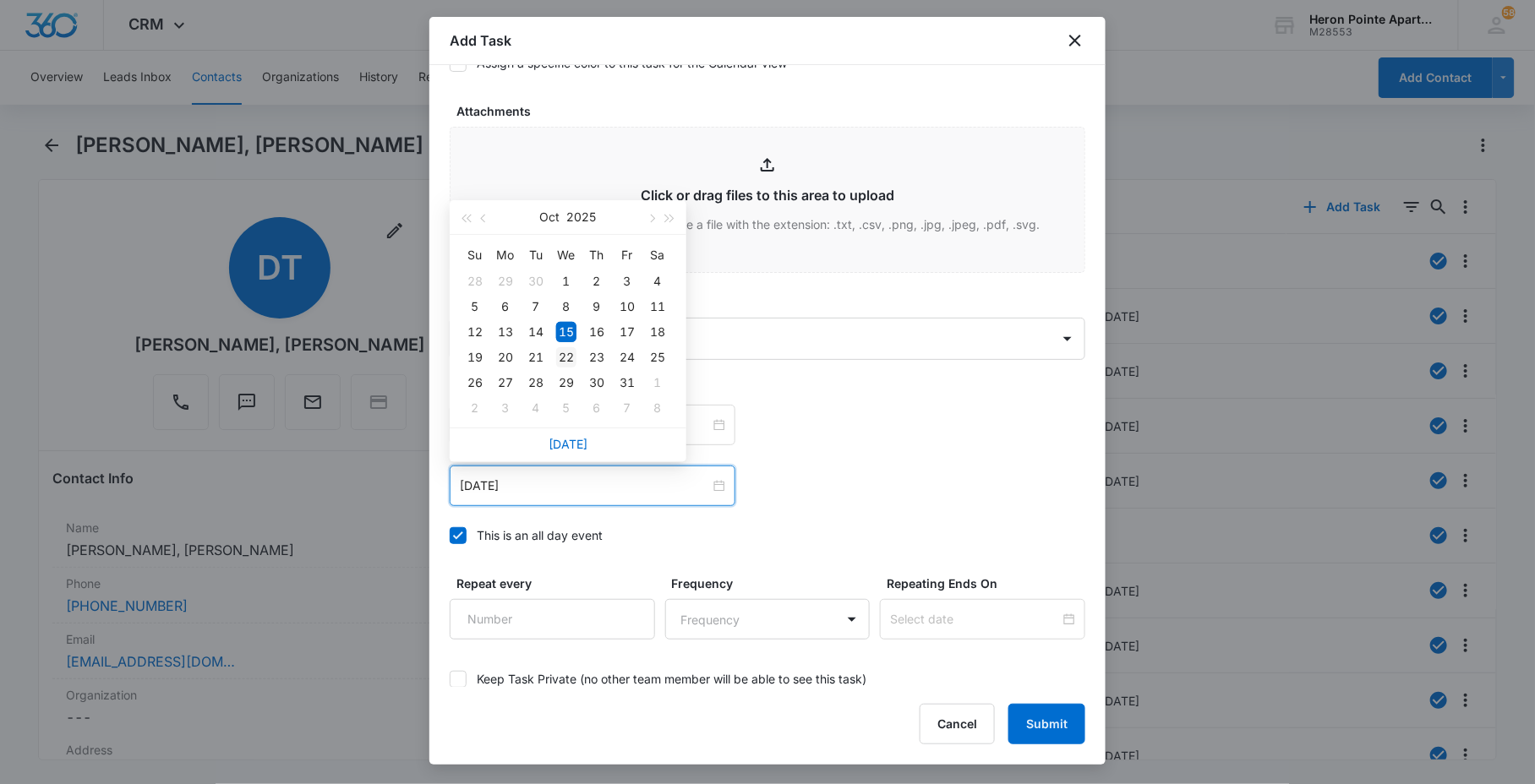
type input "[DATE]"
click at [567, 345] on td "22" at bounding box center [567, 358] width 31 height 25
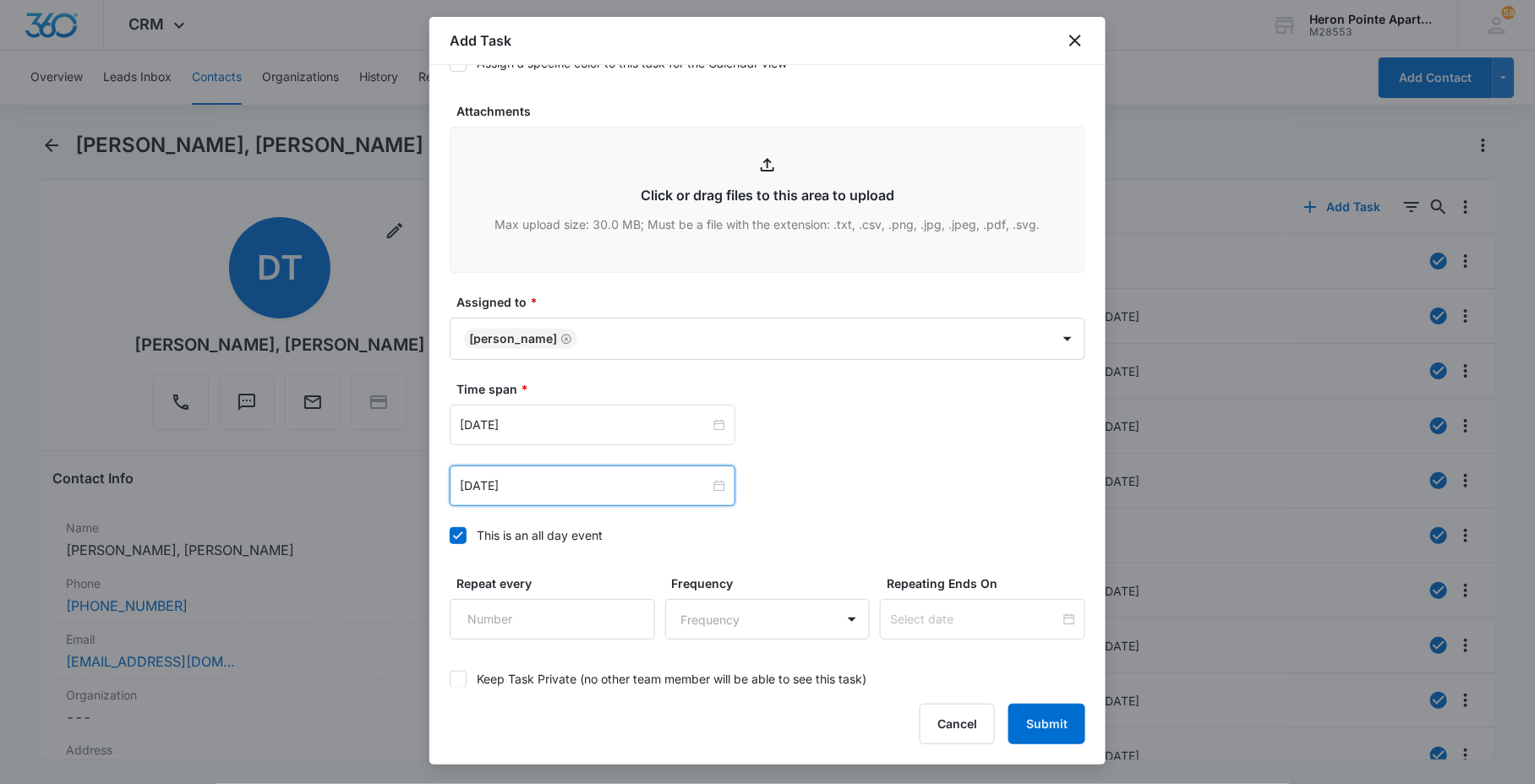
click at [876, 394] on label "Time span *" at bounding box center [774, 389] width 636 height 18
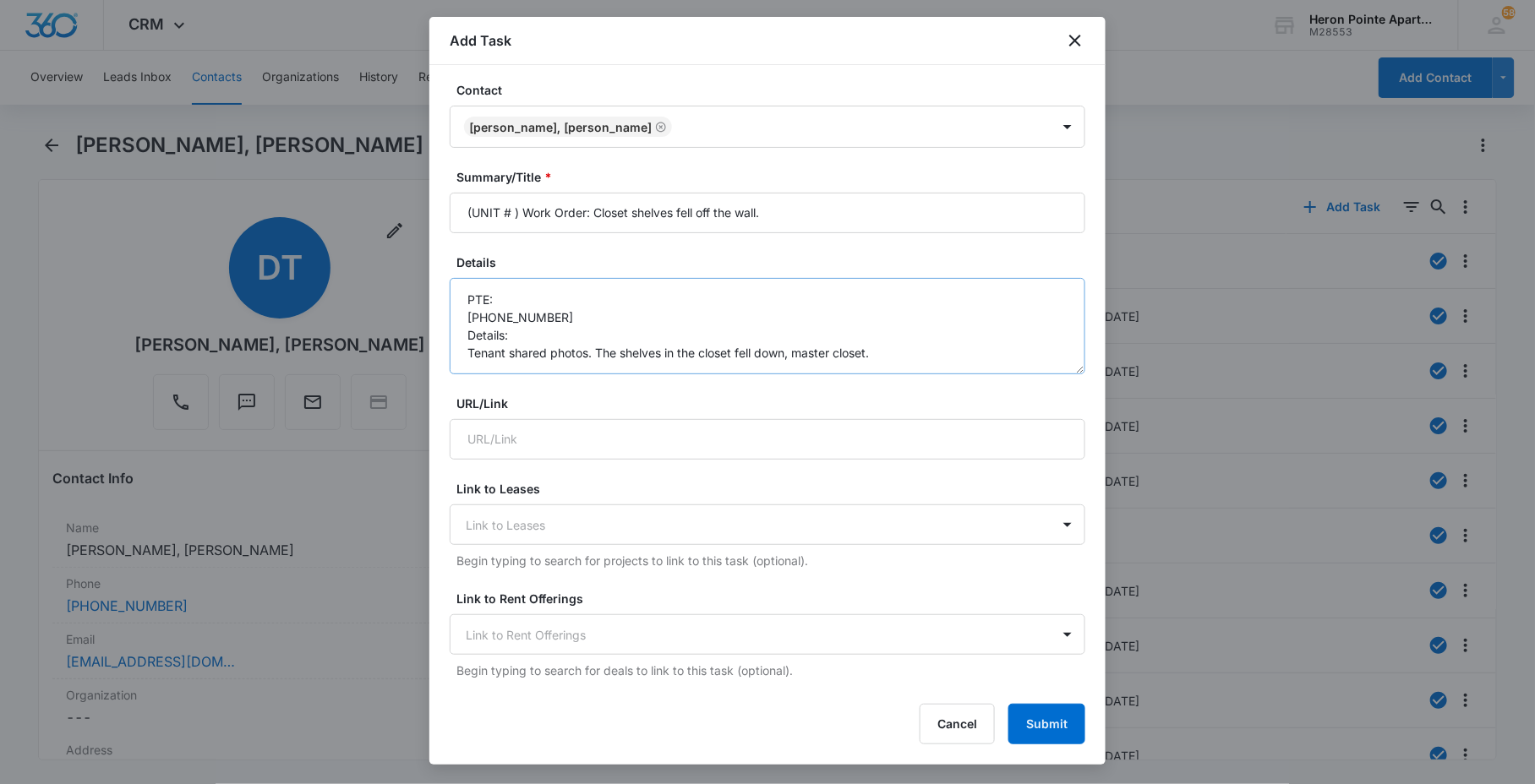
scroll to position [0, 0]
click at [1046, 733] on button "Submit" at bounding box center [1047, 724] width 77 height 41
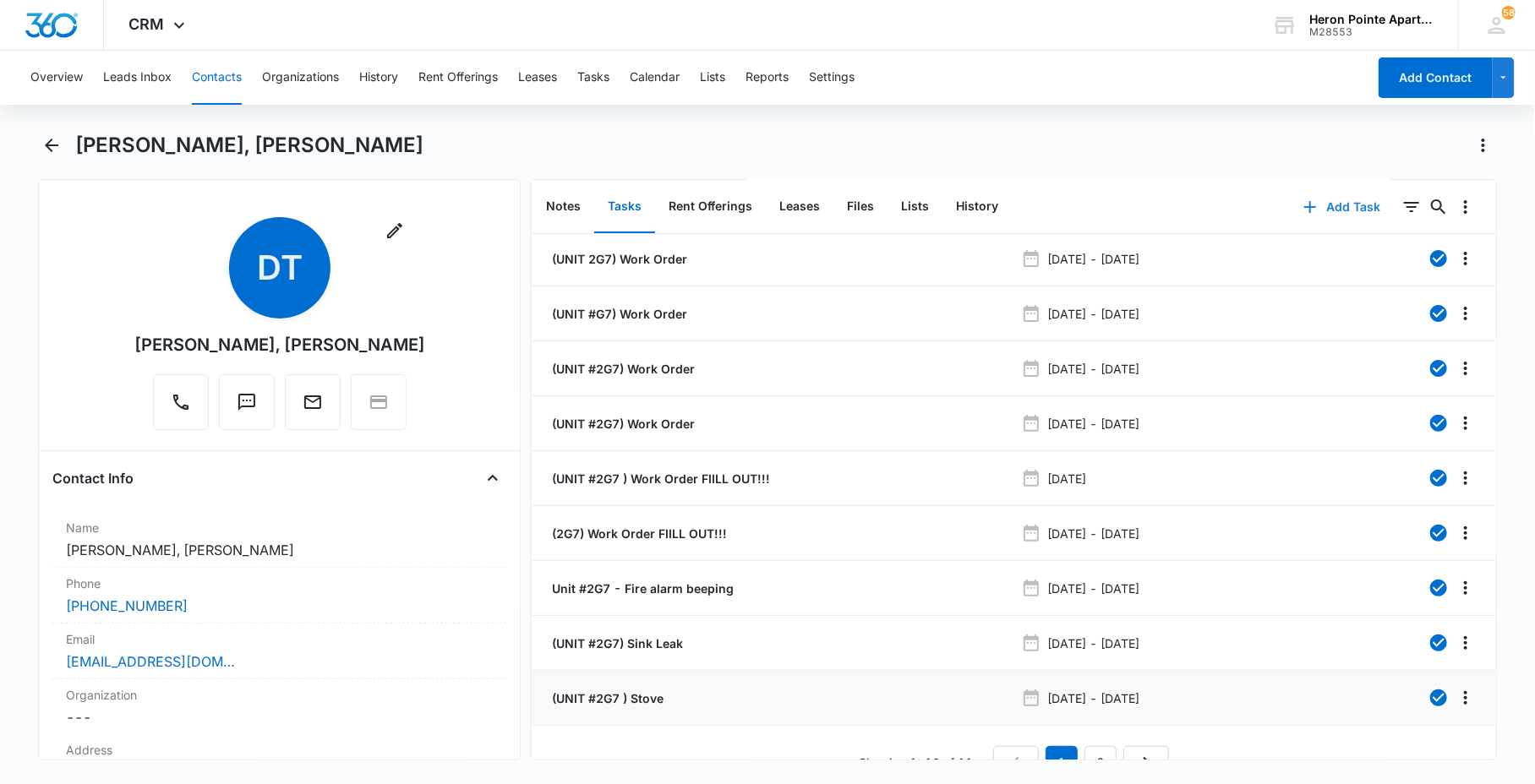
scroll to position [90, 0]
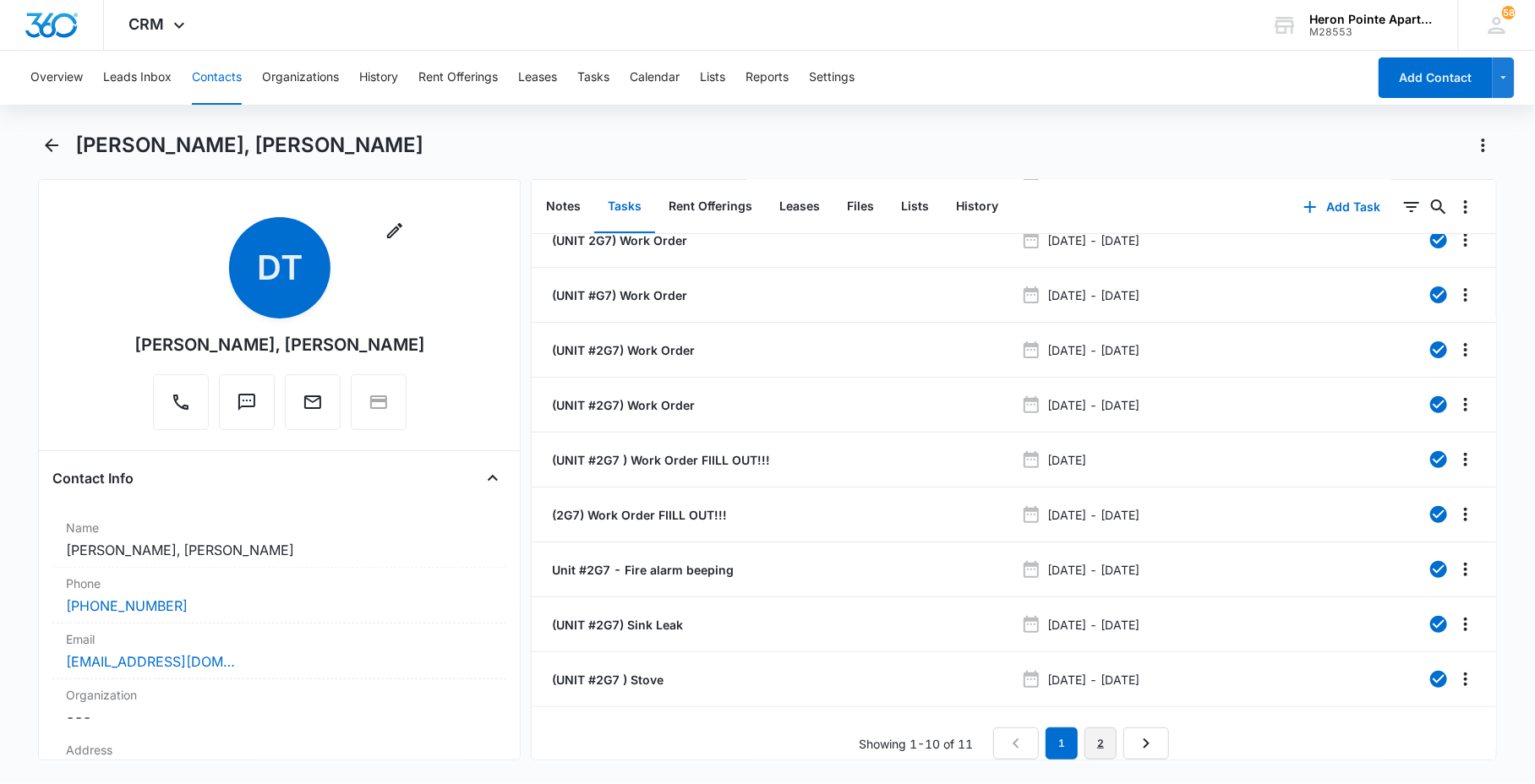
click at [1100, 733] on link "2" at bounding box center [1100, 743] width 32 height 32
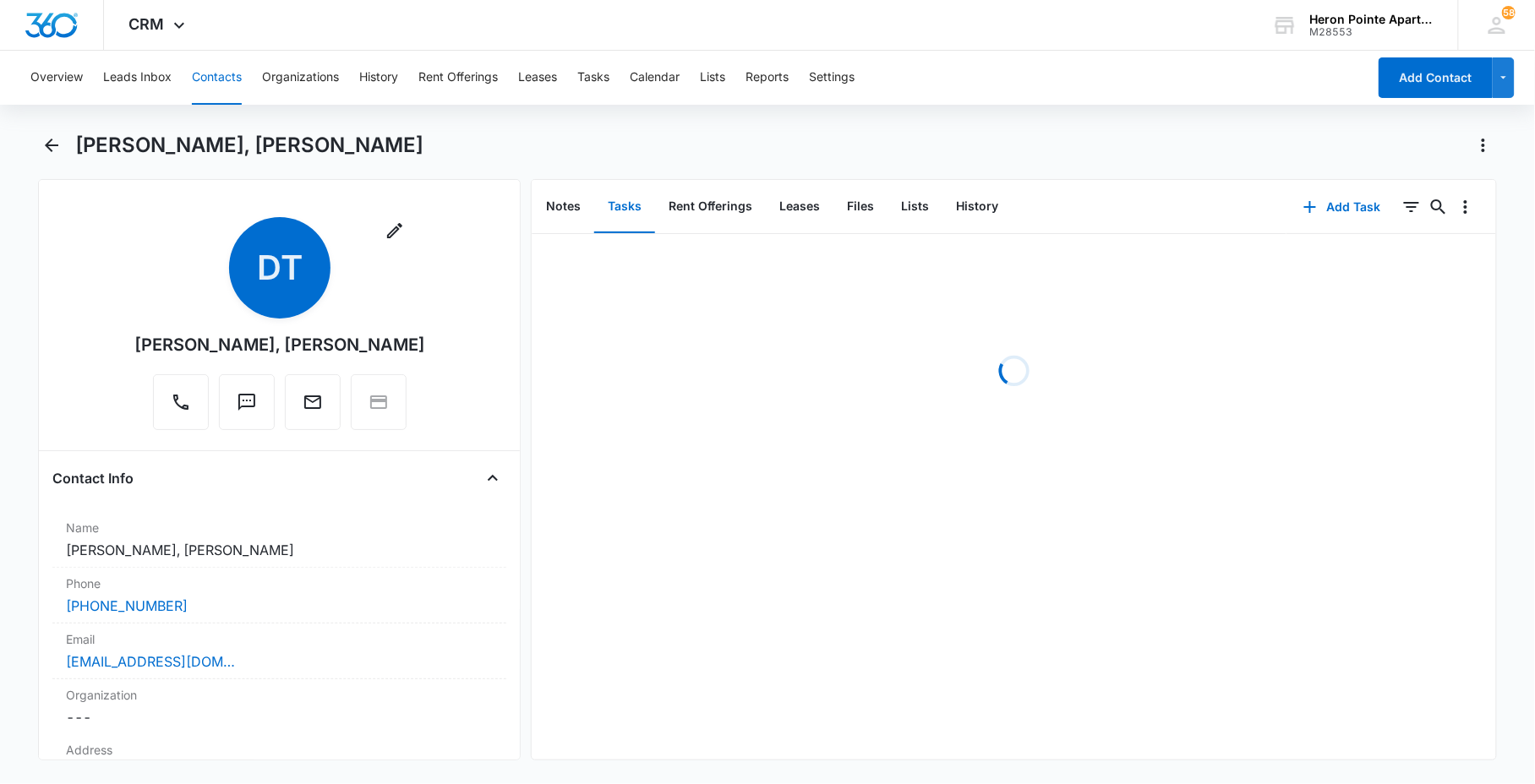
scroll to position [0, 0]
click at [216, 82] on button "Contacts" at bounding box center [216, 78] width 50 height 54
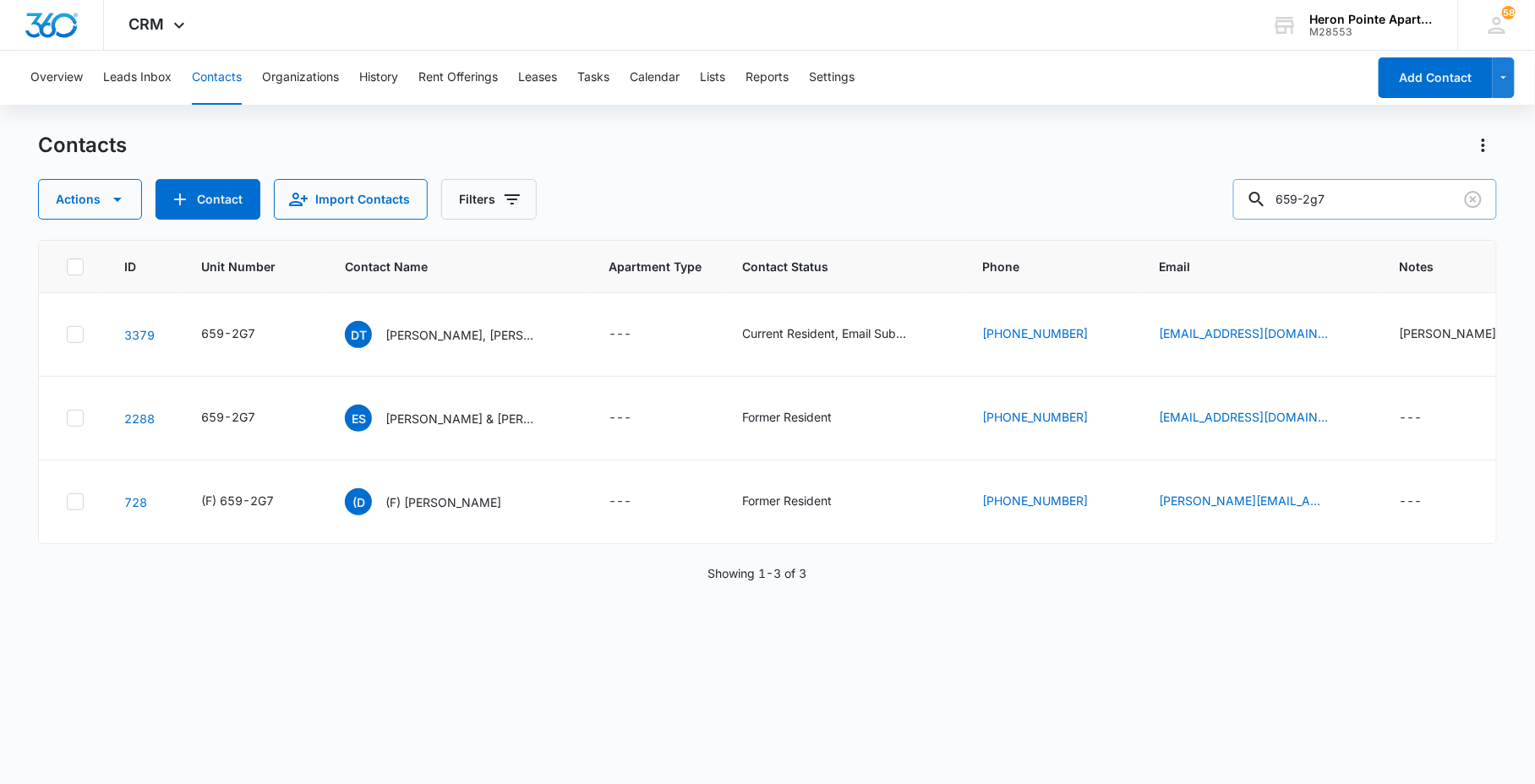
click at [1426, 187] on input "659-2g7" at bounding box center [1365, 199] width 264 height 41
type input "659-a1"
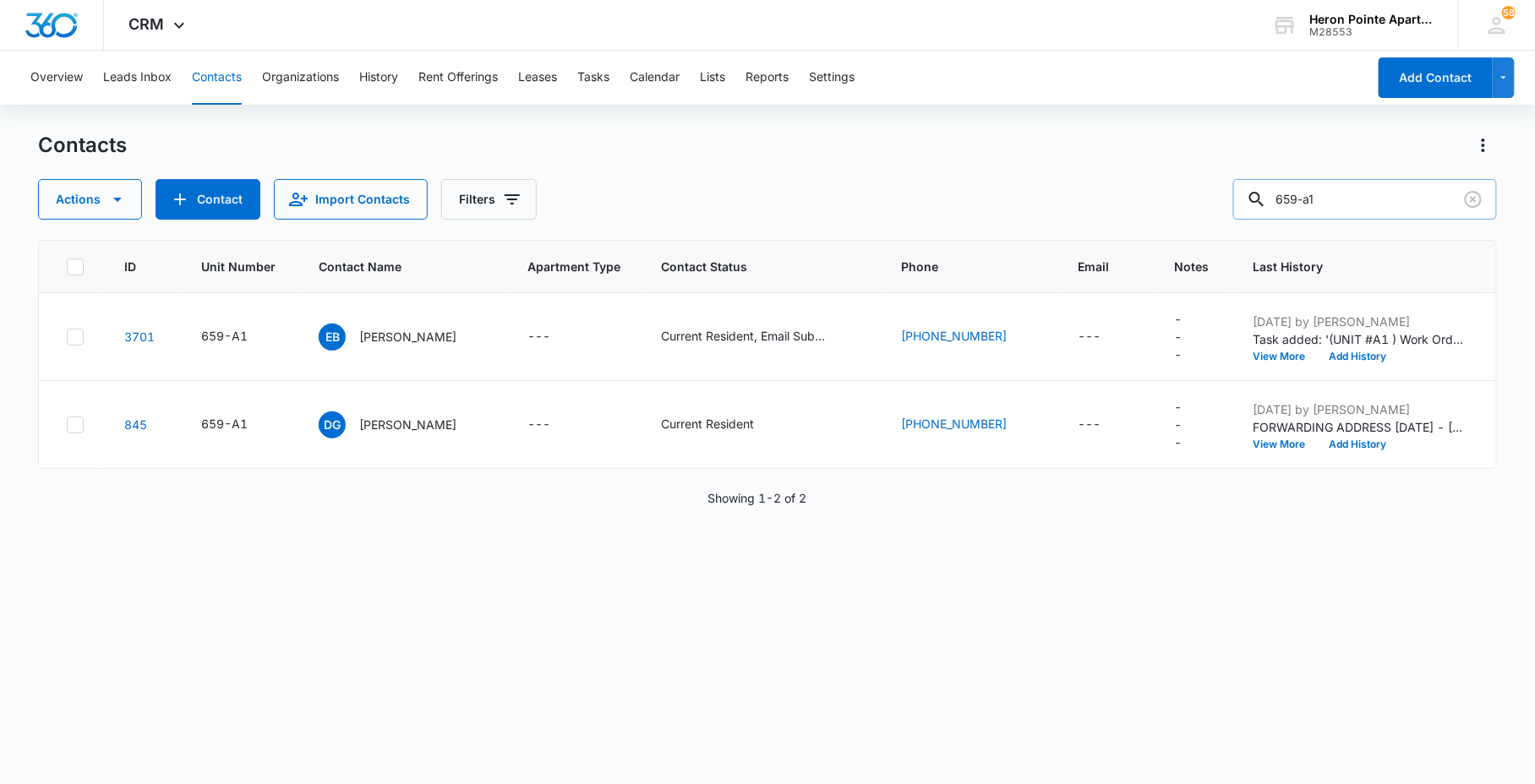
click at [1384, 190] on input "659-a1" at bounding box center [1365, 199] width 264 height 41
click at [262, 418] on icon "Unit Number - 659-A1 - Select to Edit Field" at bounding box center [268, 425] width 20 height 20
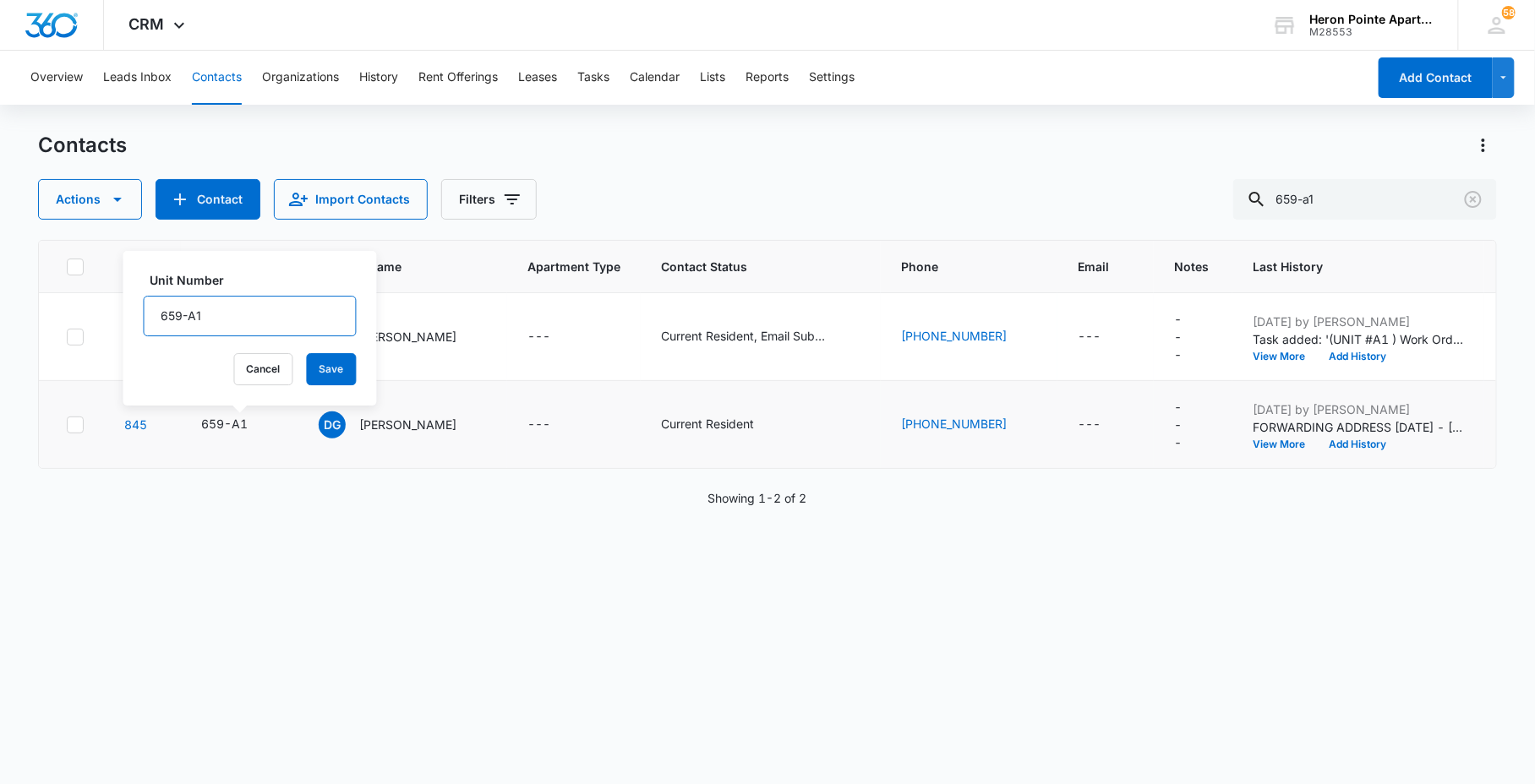
click at [165, 305] on input "659-A1" at bounding box center [250, 316] width 213 height 41
type input "(F) 659-A1"
click at [312, 370] on button "Save" at bounding box center [331, 368] width 50 height 32
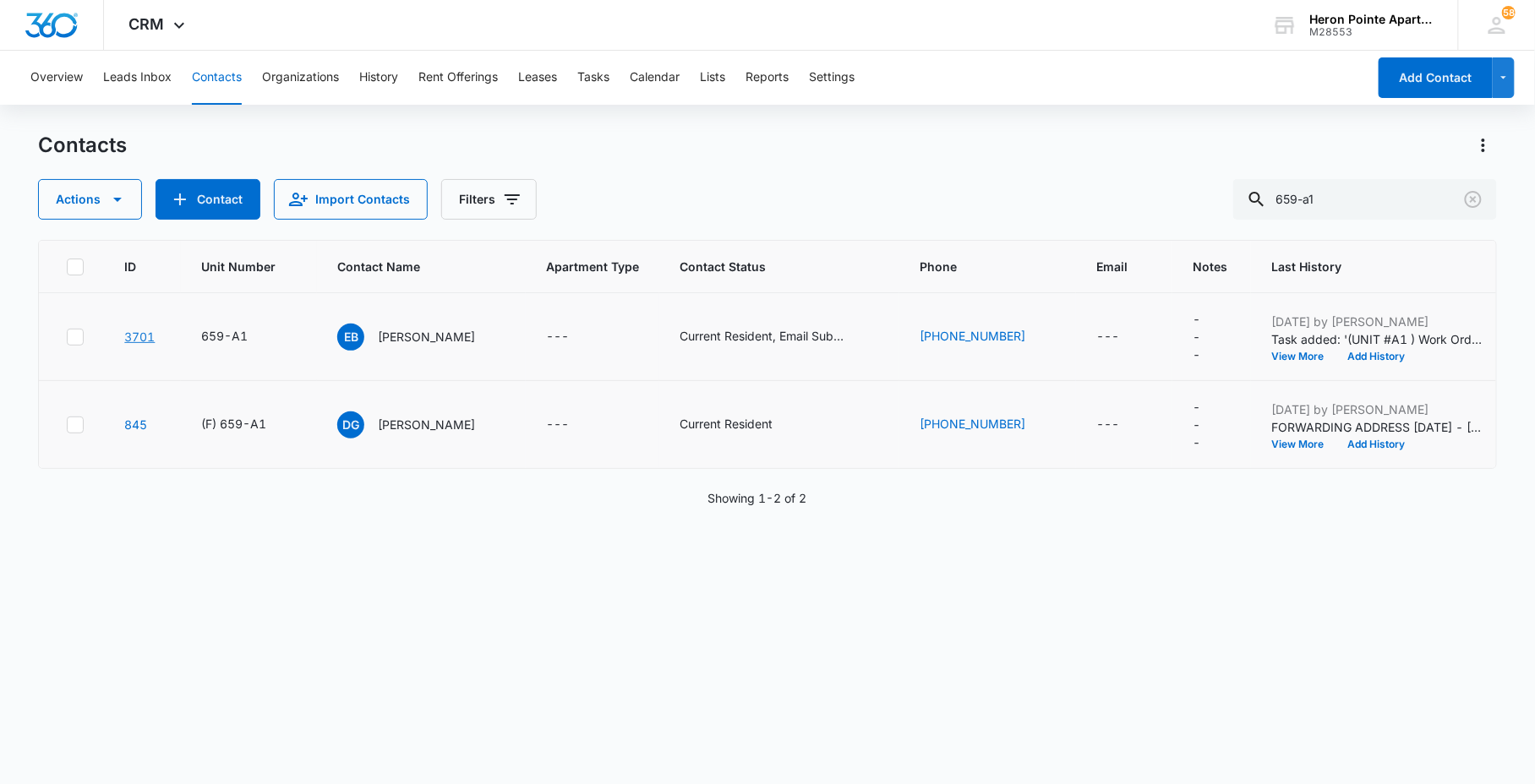
click at [141, 336] on link "3701" at bounding box center [139, 337] width 31 height 14
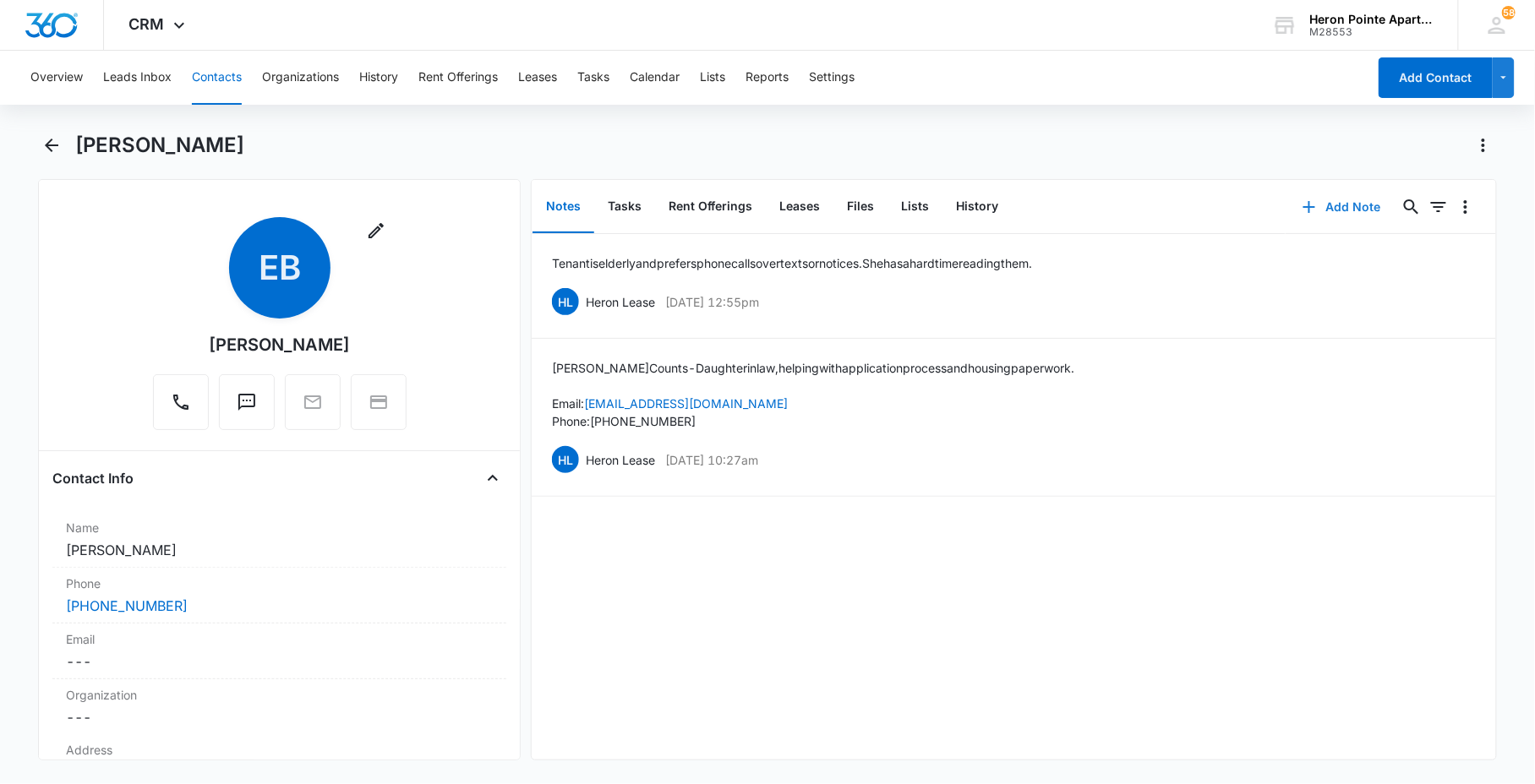
click at [1323, 210] on button "Add Note" at bounding box center [1342, 206] width 112 height 41
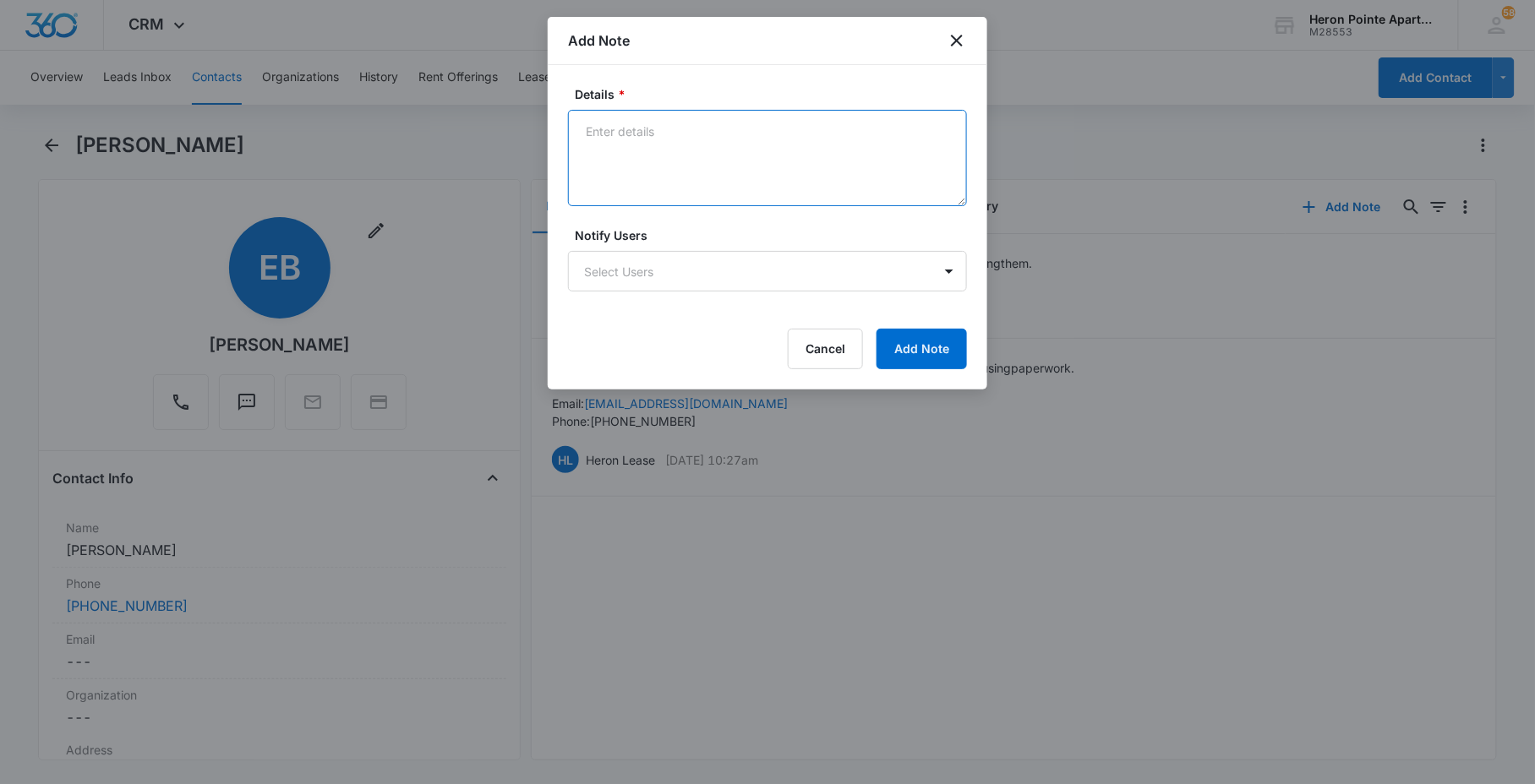
click at [774, 167] on textarea "Details *" at bounding box center [767, 158] width 399 height 96
type textarea "p"
click at [585, 183] on textarea "When going over to tenant's unit please ring the doorbell 2 to 3 times and allo…" at bounding box center [767, 158] width 399 height 96
click at [922, 190] on textarea "When going over to tenant's unit please ring the doorbell 2 to 3 times and allo…" at bounding box center [767, 158] width 399 height 96
click at [736, 179] on textarea "When going over to tenant's unit please ring the doorbell 2 to 3 times and allo…" at bounding box center [767, 158] width 399 height 96
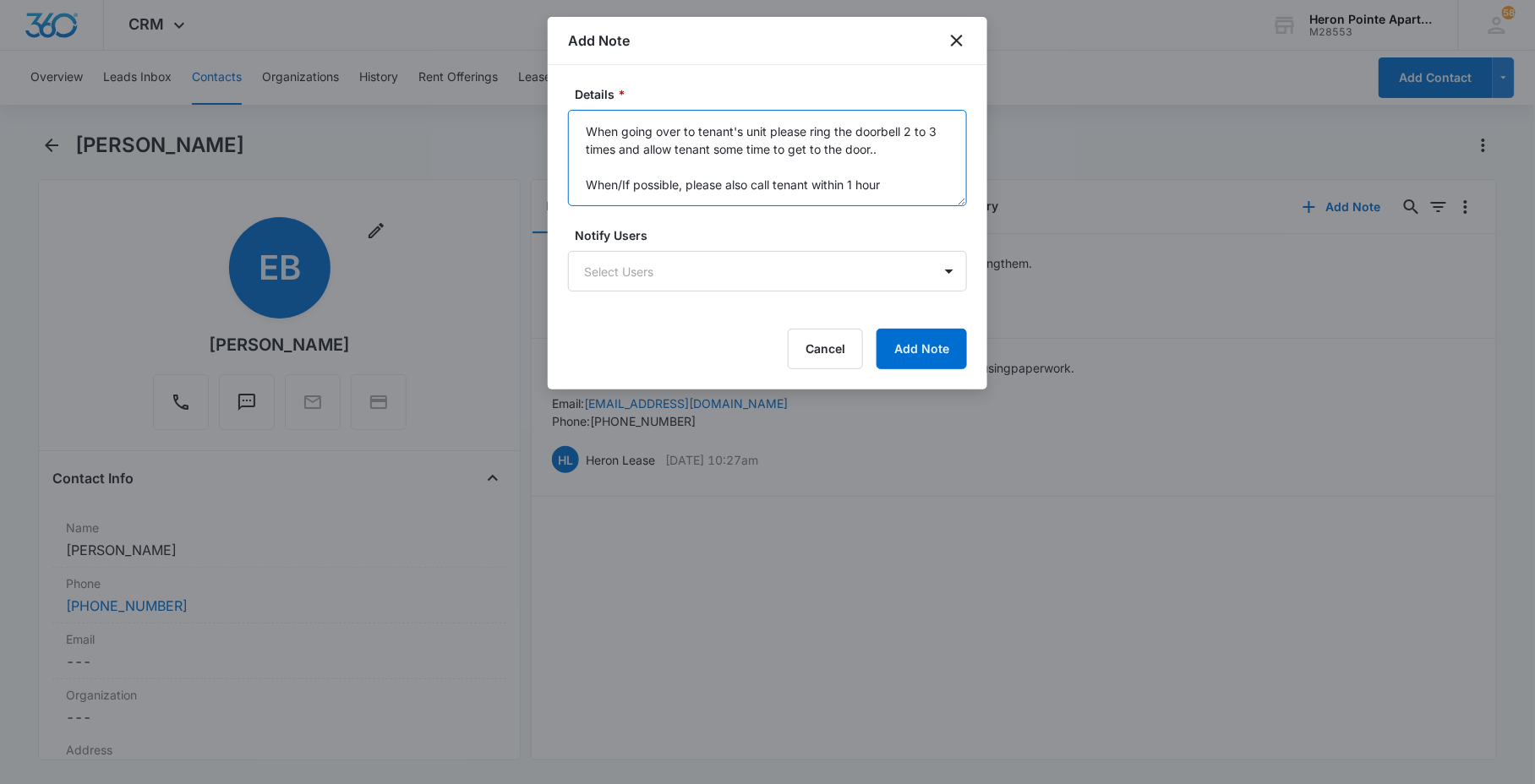
click at [736, 179] on textarea "When going over to tenant's unit please ring the doorbell 2 to 3 times and allo…" at bounding box center [767, 158] width 399 height 96
click at [927, 193] on textarea "When going over to tenant's unit please ring the doorbell 2 to 3 times and allo…" at bounding box center [767, 158] width 399 height 96
type textarea "When going over to tenant's unit please ring the doorbell 2 to 3 times and allo…"
click at [916, 124] on textarea "When going over to tenant's unit please ring the doorbell 2 to 3 times and allo…" at bounding box center [767, 158] width 399 height 96
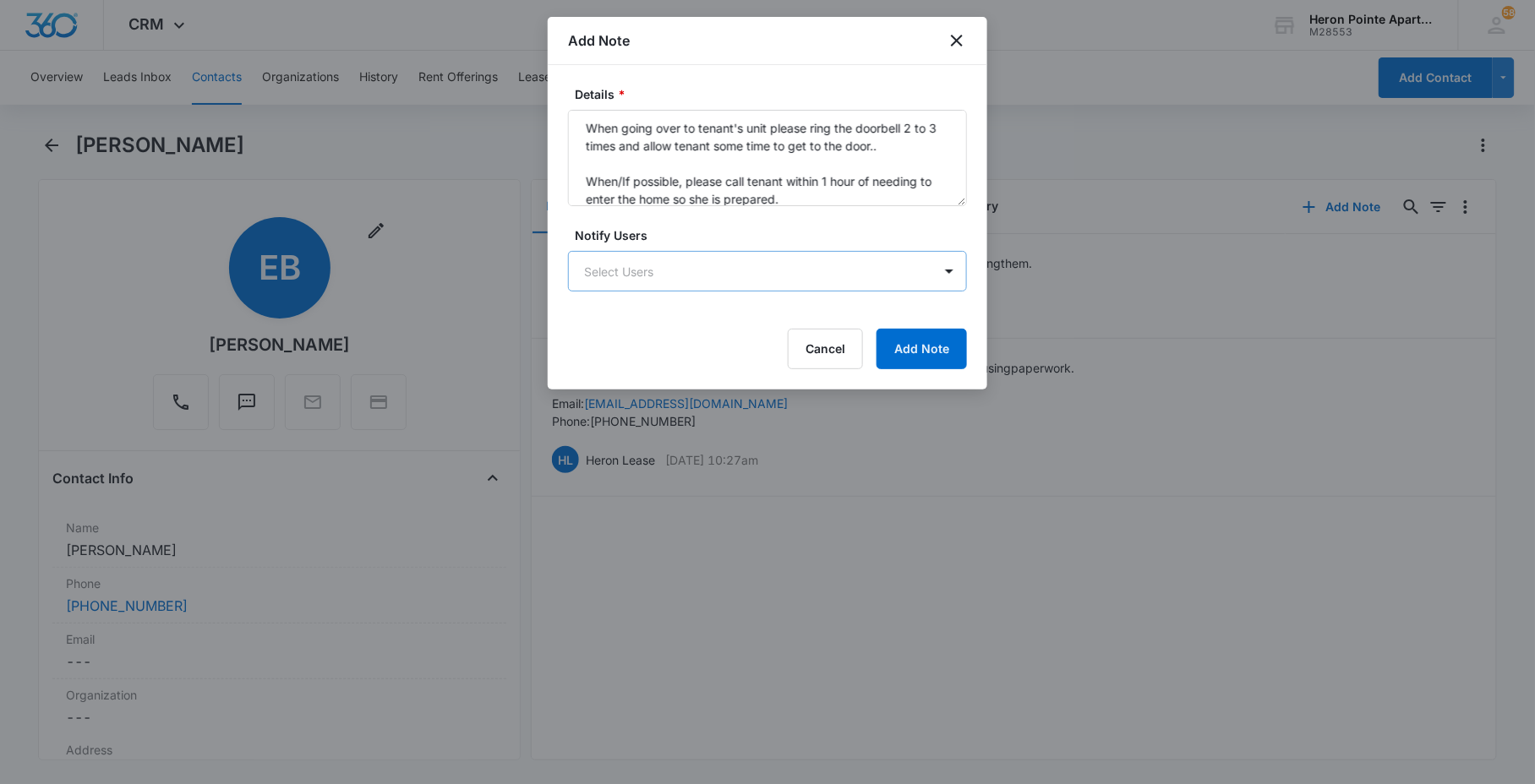
click at [759, 266] on body "CRM Apps Reputation Websites Forms CRM Email Social Content Ads Intelligence Fi…" at bounding box center [767, 392] width 1535 height 784
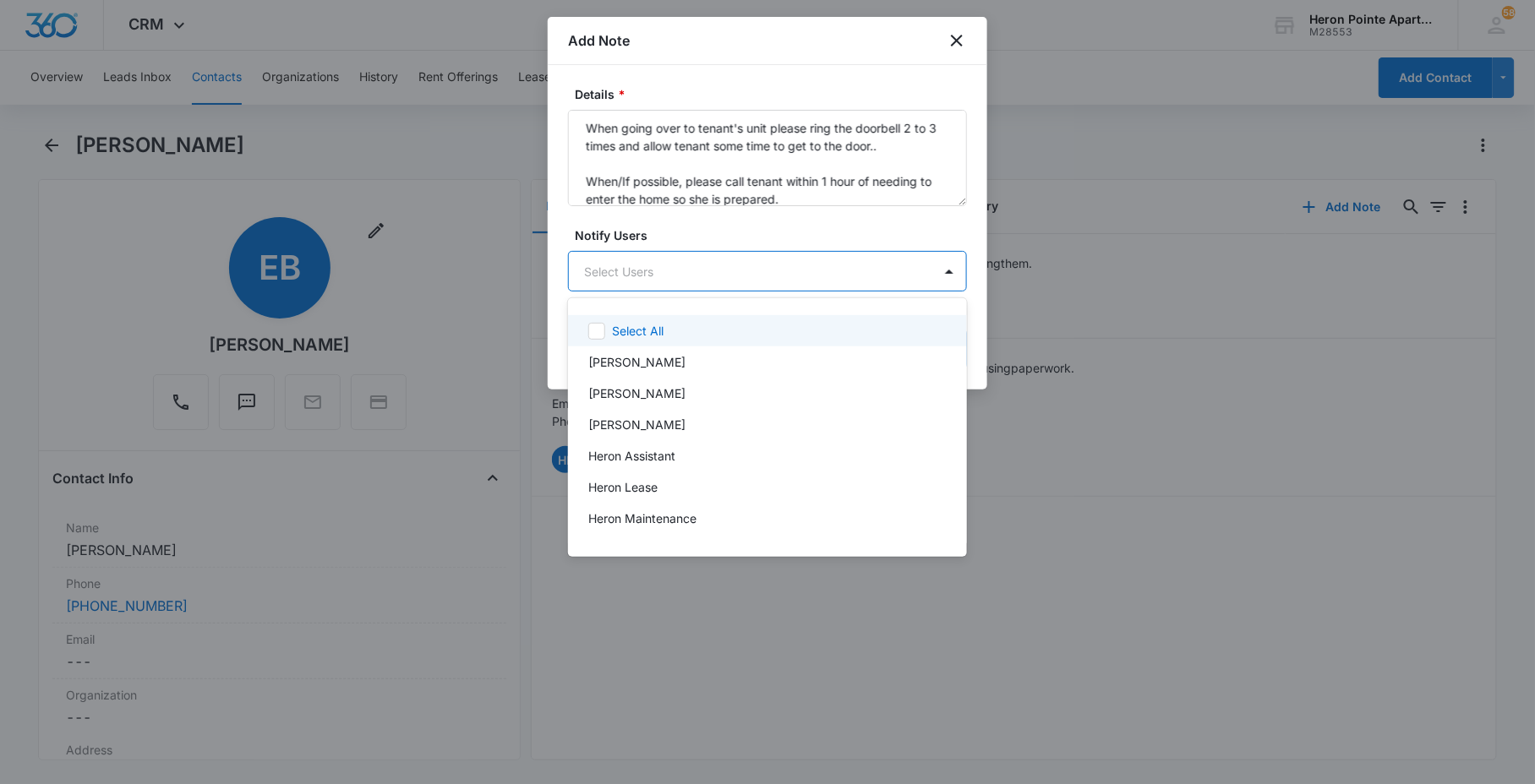
click at [739, 213] on div at bounding box center [767, 392] width 1535 height 784
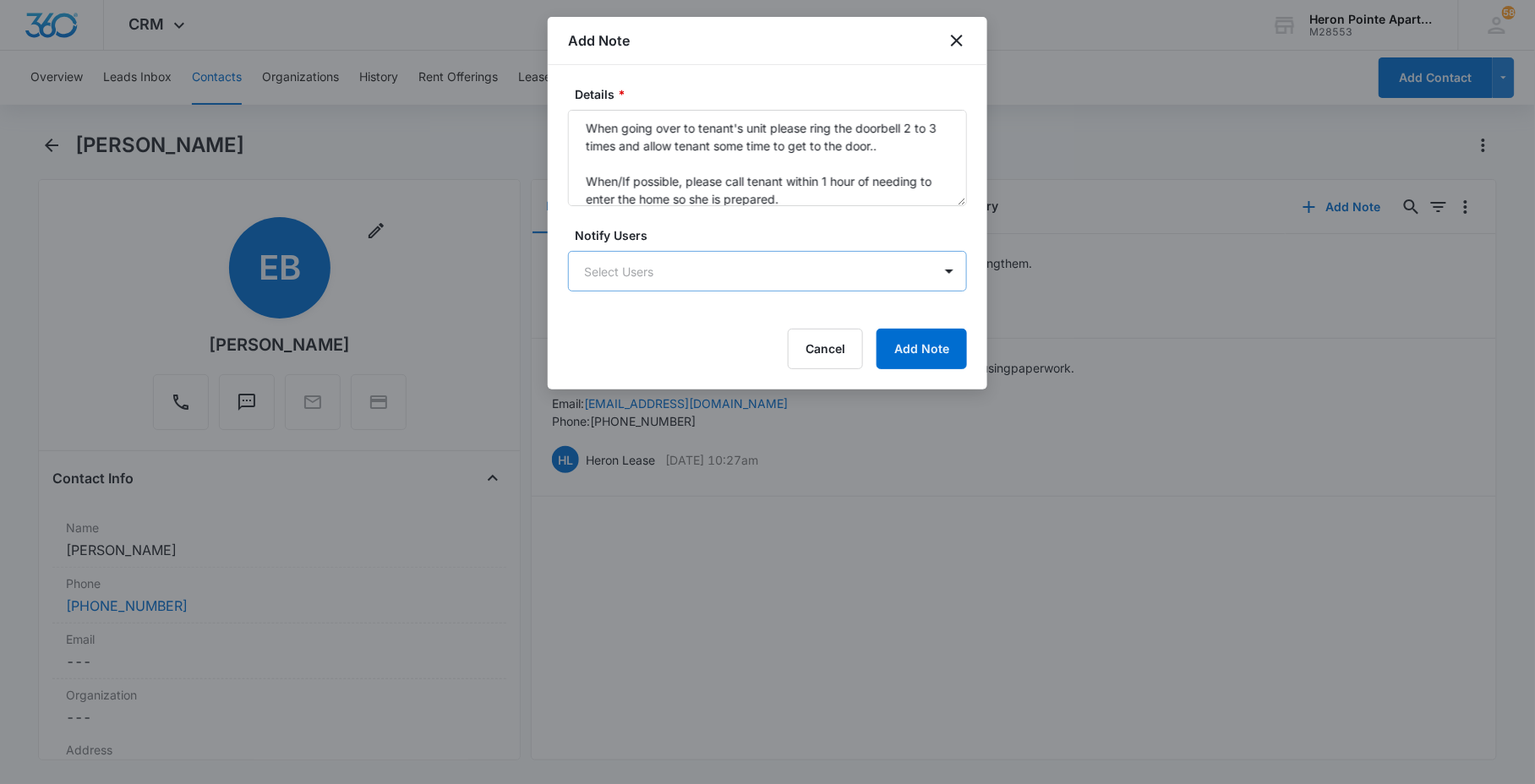
click at [668, 286] on body "CRM Apps Reputation Websites Forms CRM Email Social Content Ads Intelligence Fi…" at bounding box center [767, 392] width 1535 height 784
type input "[DEMOGRAPHIC_DATA]"
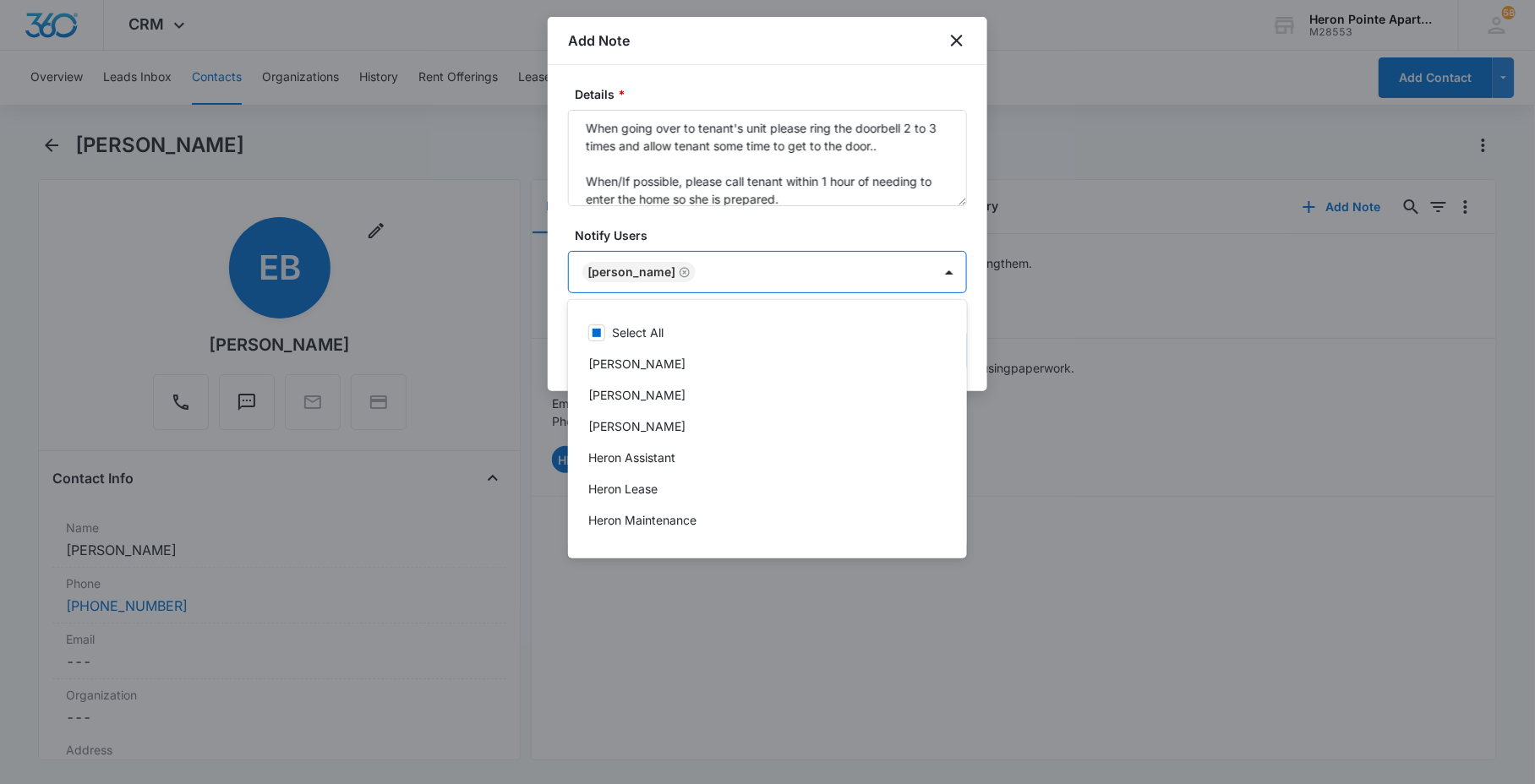
click at [691, 234] on div at bounding box center [767, 392] width 1535 height 784
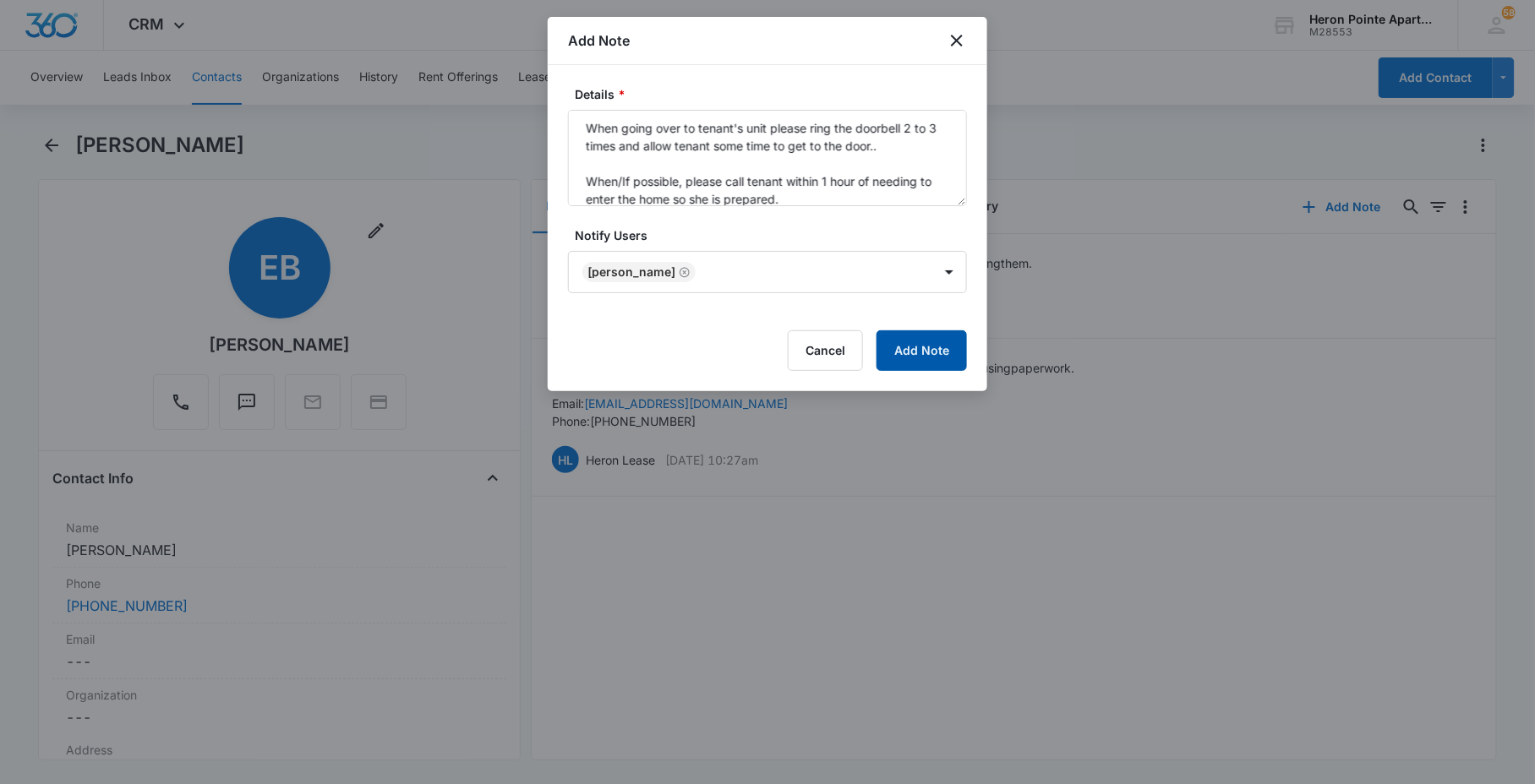
click at [930, 361] on button "Add Note" at bounding box center [922, 350] width 91 height 41
